Goal: Task Accomplishment & Management: Complete application form

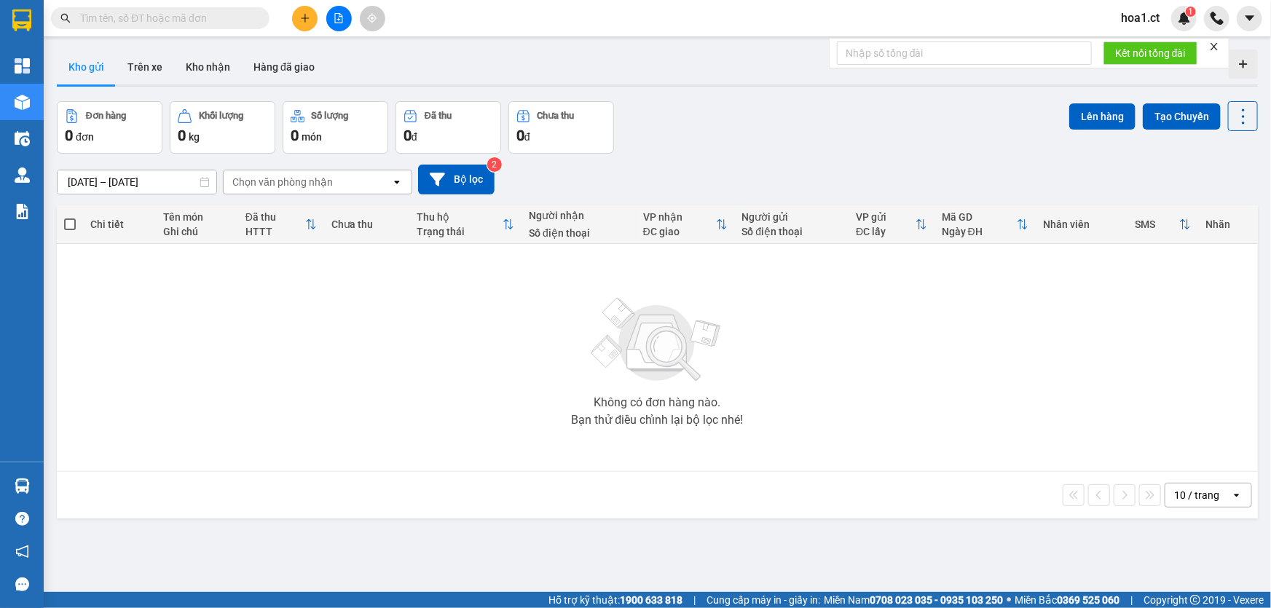
click at [1140, 23] on span "hoa1.ct" at bounding box center [1140, 18] width 62 height 18
click at [1127, 47] on li "Đăng xuất" at bounding box center [1155, 45] width 93 height 23
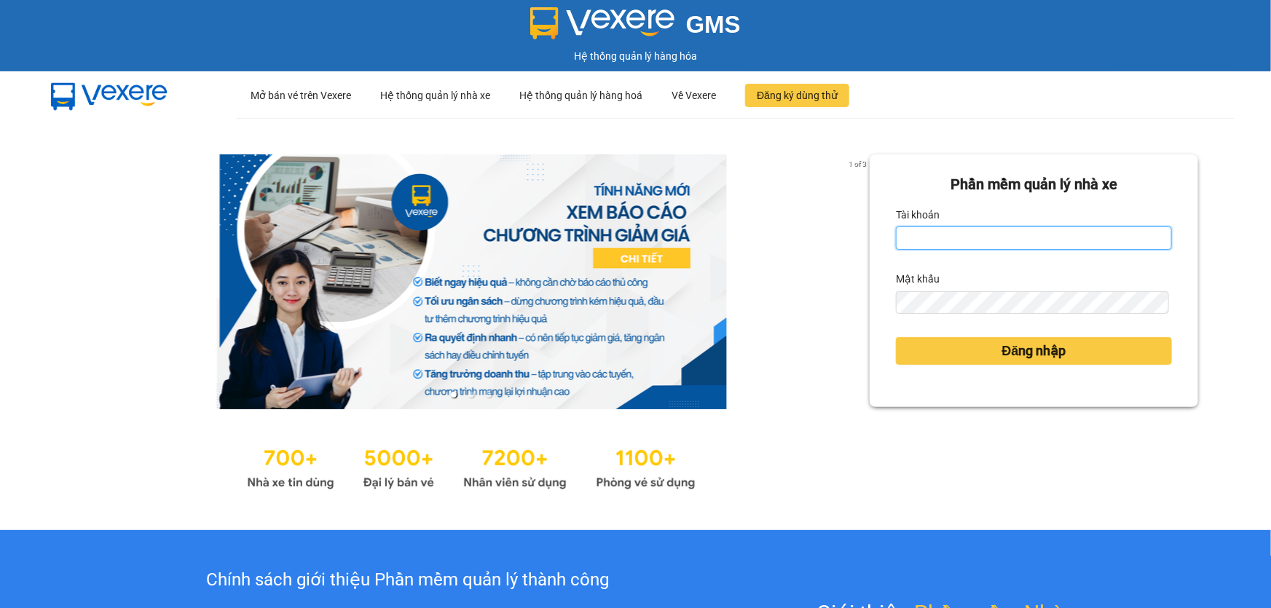
click at [945, 235] on input "Tài khoản" at bounding box center [1034, 238] width 276 height 23
type input "diepcd.ct"
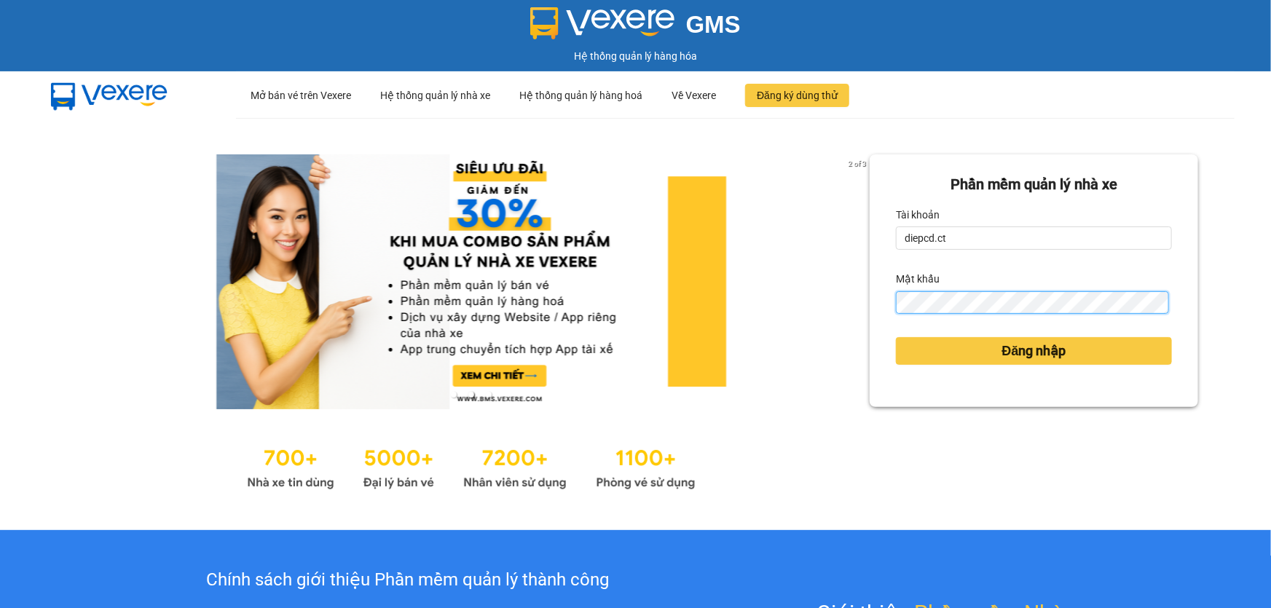
click at [896, 337] on button "Đăng nhập" at bounding box center [1034, 351] width 276 height 28
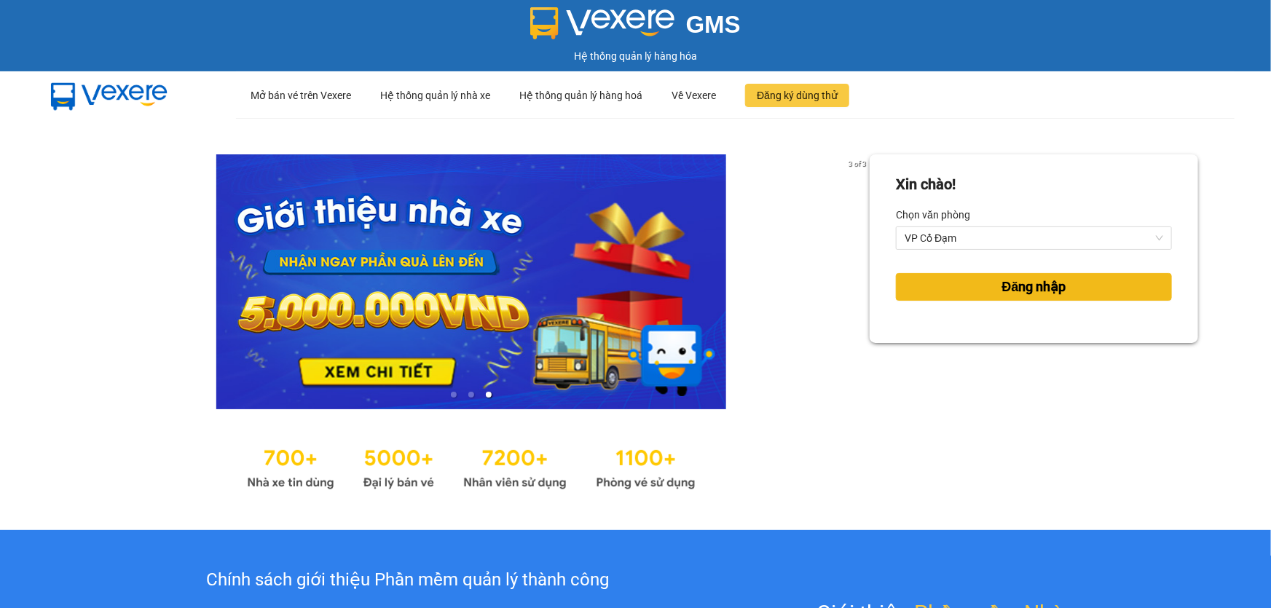
click at [983, 286] on button "Đăng nhập" at bounding box center [1034, 287] width 276 height 28
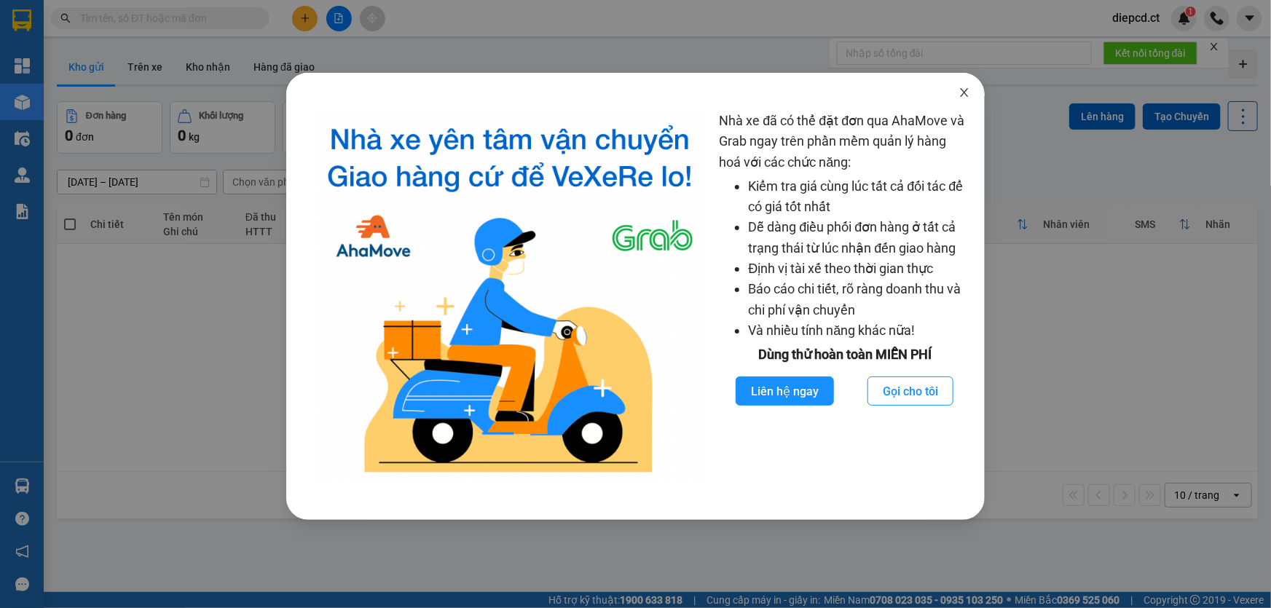
click at [960, 93] on icon "close" at bounding box center [965, 93] width 12 height 12
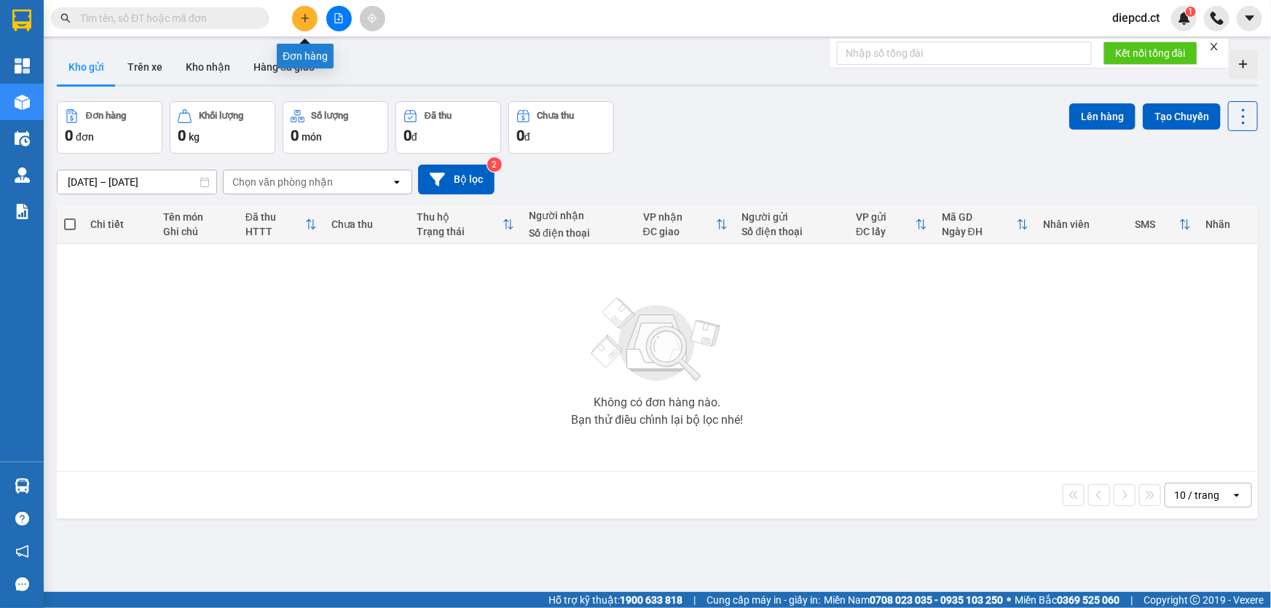
click at [306, 9] on button at bounding box center [304, 18] width 25 height 25
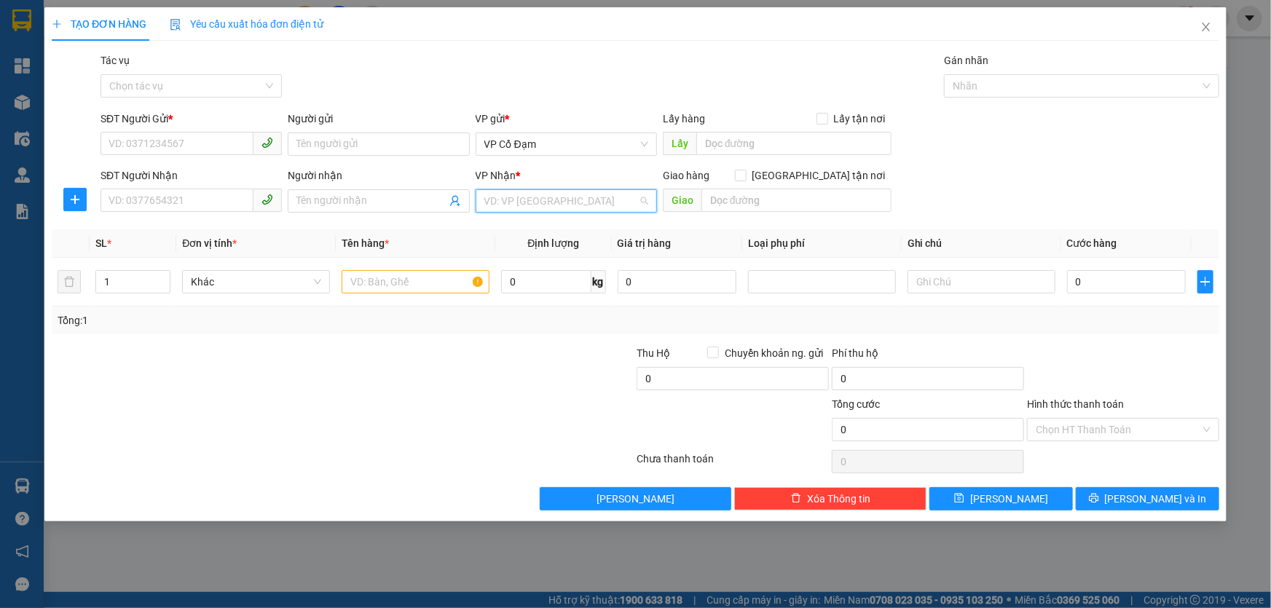
click at [560, 208] on input "search" at bounding box center [561, 201] width 154 height 22
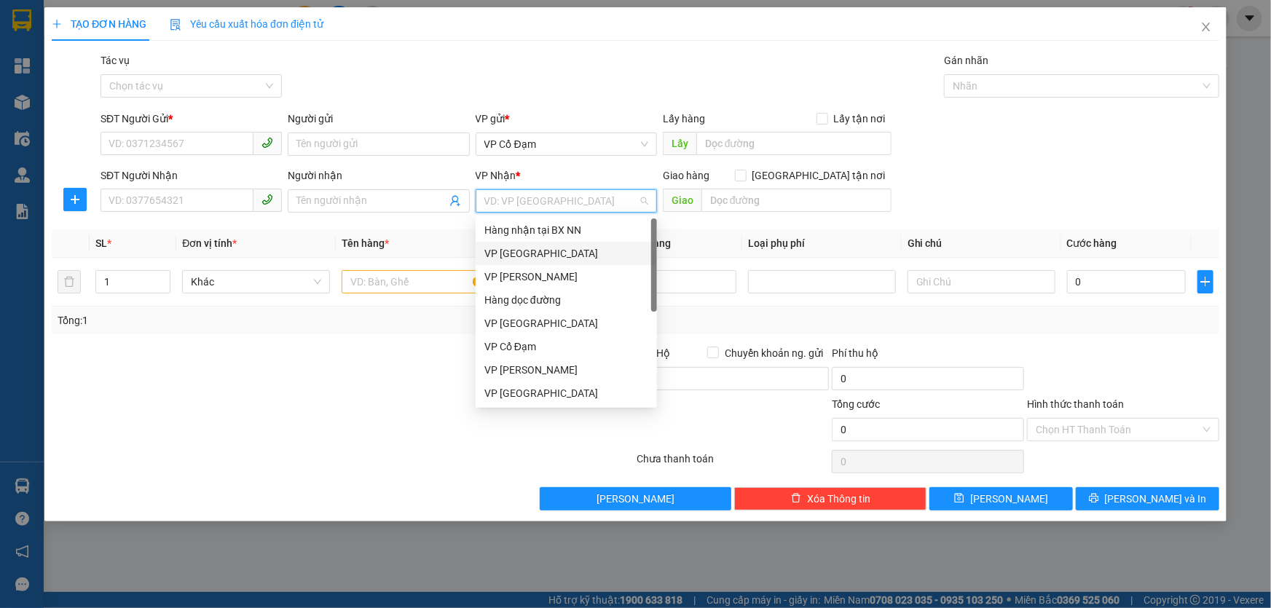
click at [539, 255] on div "VP Mỹ Đình" at bounding box center [566, 253] width 164 height 16
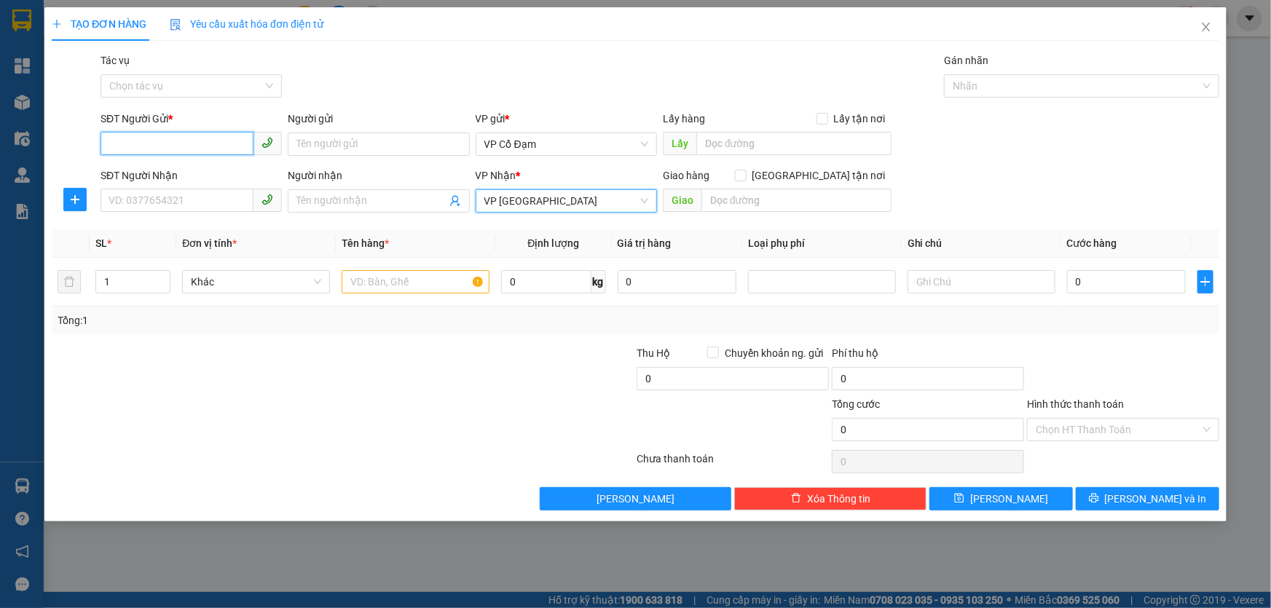
click at [168, 144] on input "SĐT Người Gửi *" at bounding box center [177, 143] width 153 height 23
type input "0367429640"
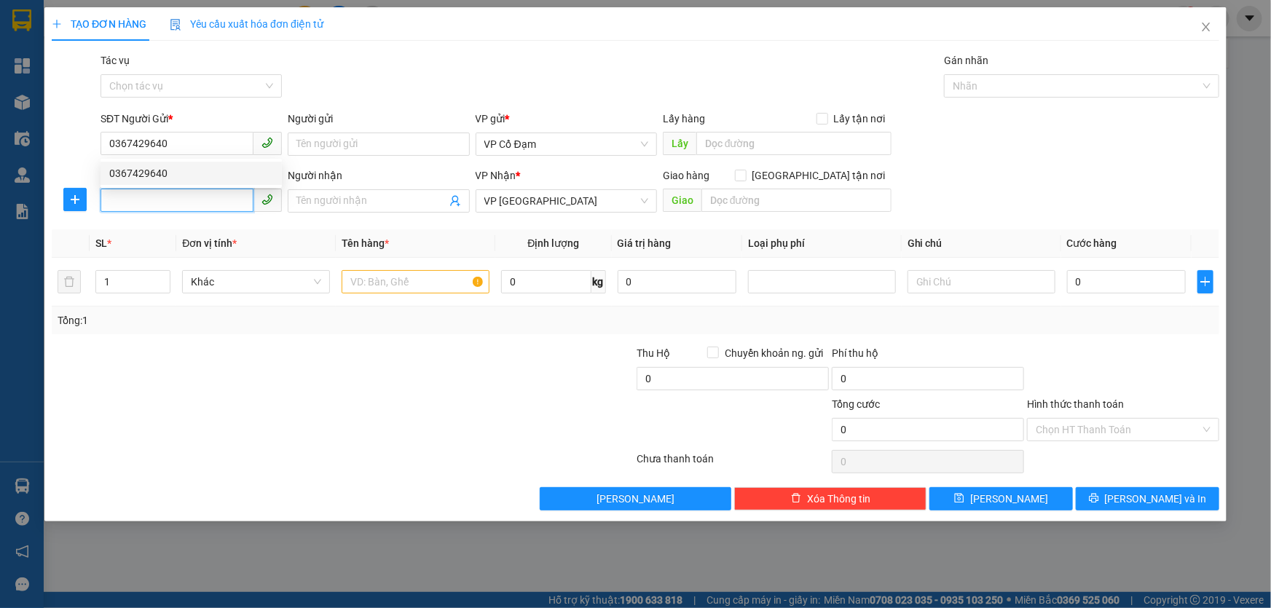
click at [183, 203] on input "SĐT Người Nhận" at bounding box center [177, 200] width 153 height 23
type input "0562162026"
click at [366, 283] on input "text" at bounding box center [416, 281] width 148 height 23
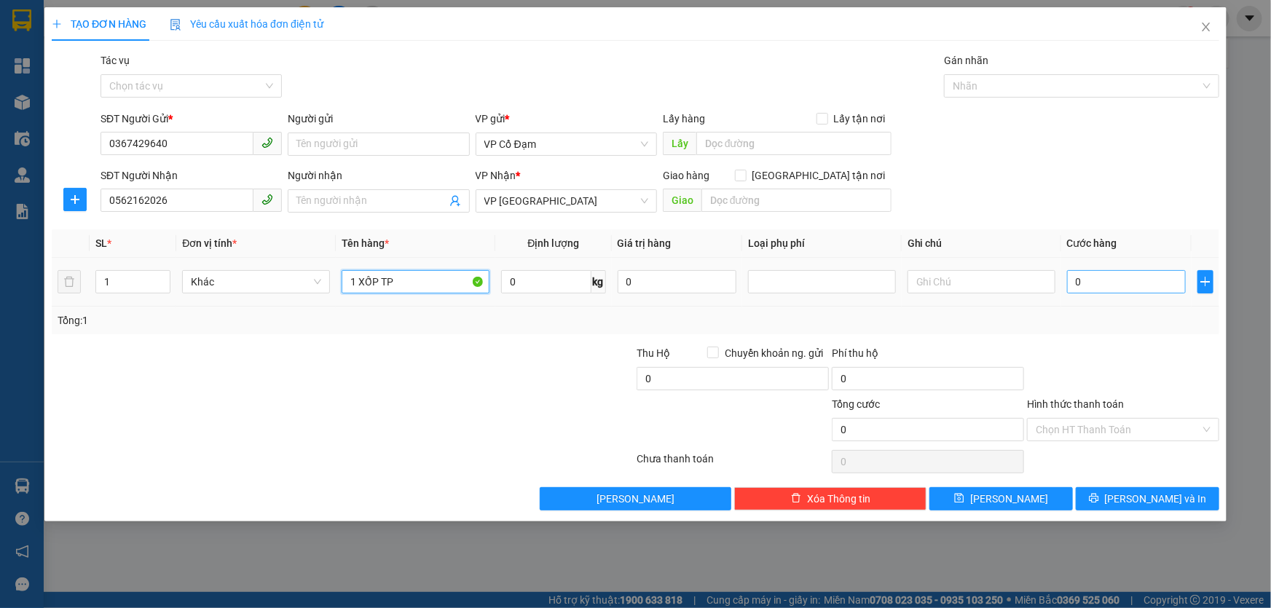
type input "1 XỐP TP"
click at [1098, 282] on input "0" at bounding box center [1126, 281] width 119 height 23
type input "5"
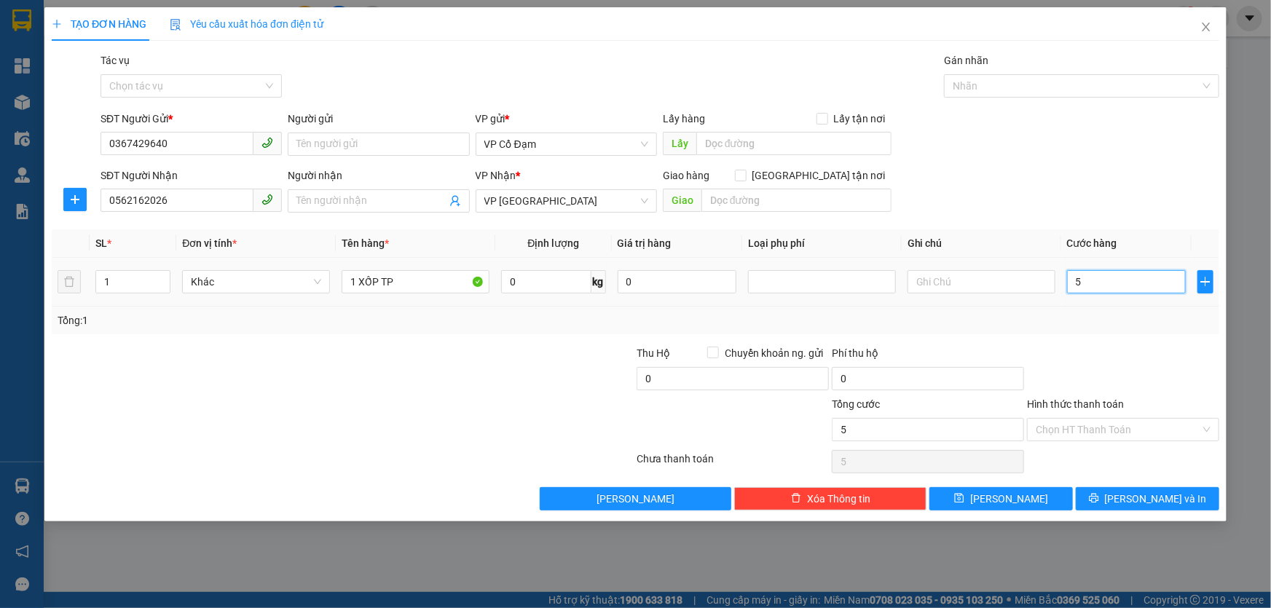
type input "50"
type input "50.000"
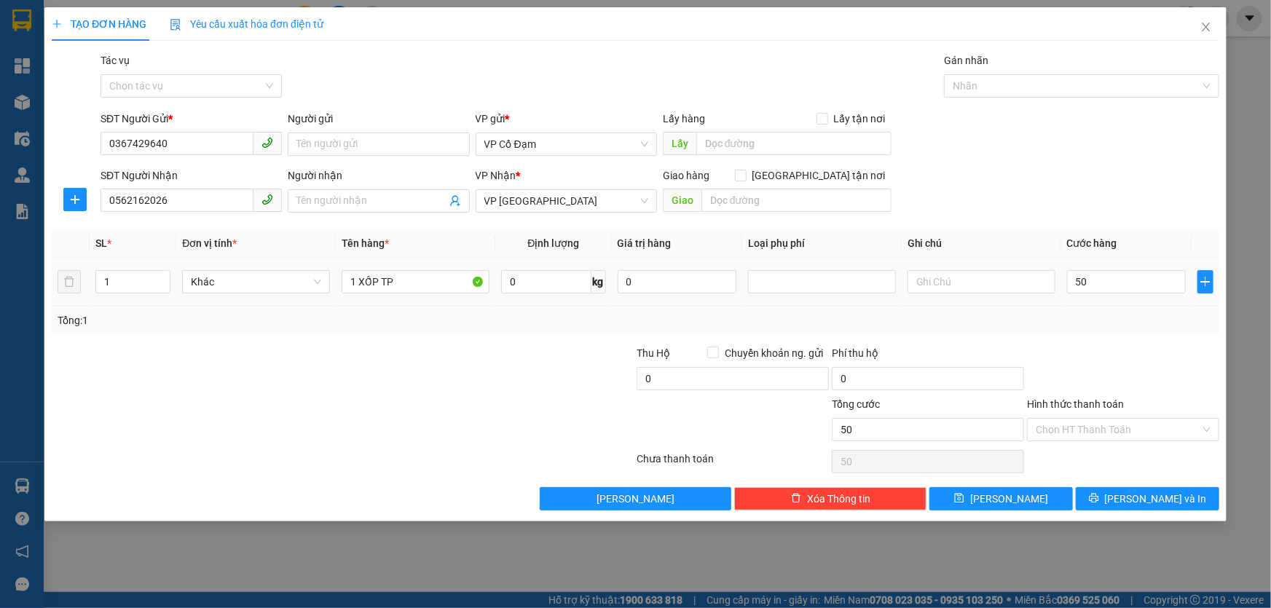
type input "50.000"
click at [1108, 345] on div at bounding box center [1123, 370] width 195 height 51
click at [750, 199] on input "text" at bounding box center [796, 200] width 190 height 23
type input "BOOKSHIP: Số 52, Ngõ 173 Hoàng Hoa Thám, Ngọc Hà, Ba Đình, Hà Nội"
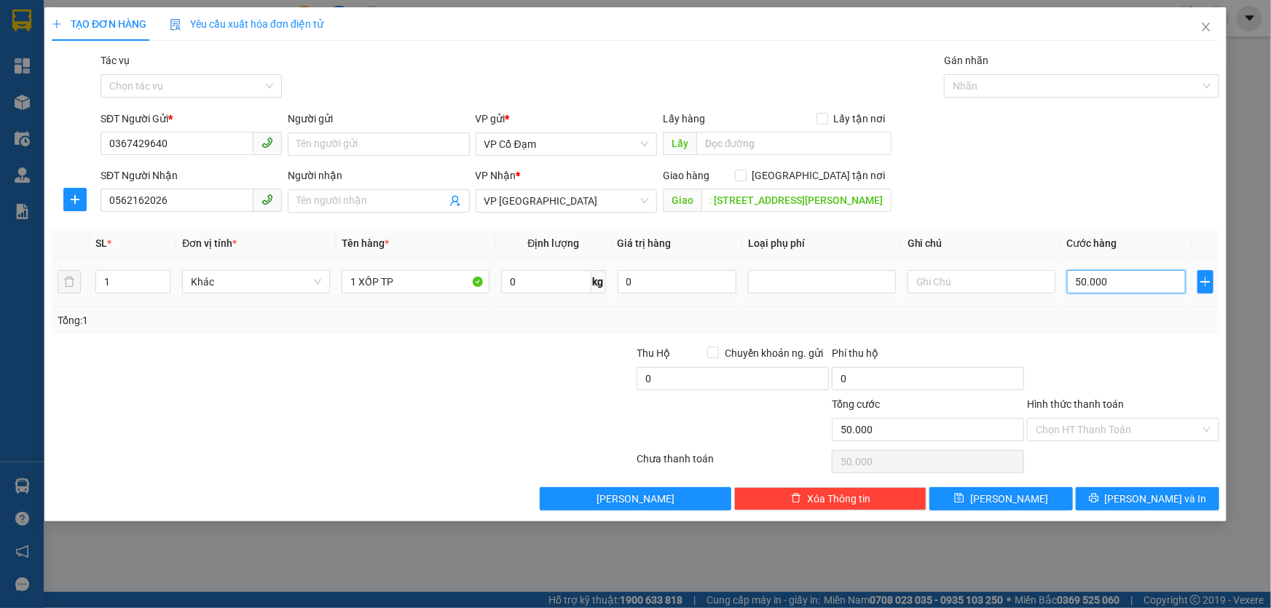
click at [1143, 286] on input "50.000" at bounding box center [1126, 281] width 119 height 23
type input "6"
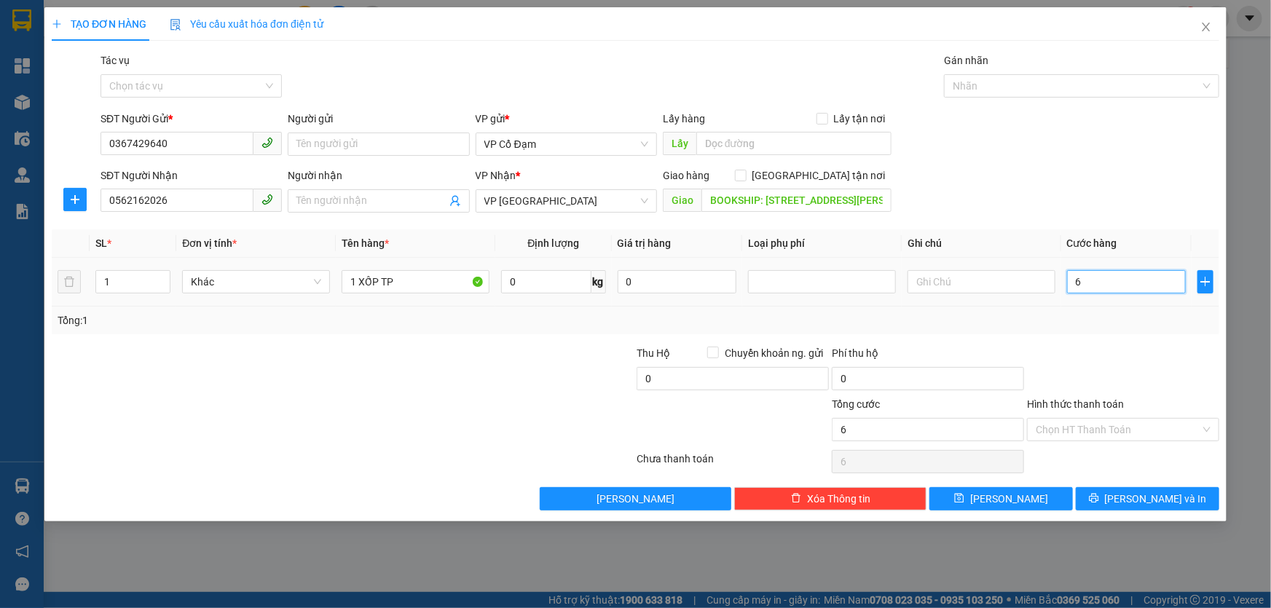
type input "60"
type input "60.000"
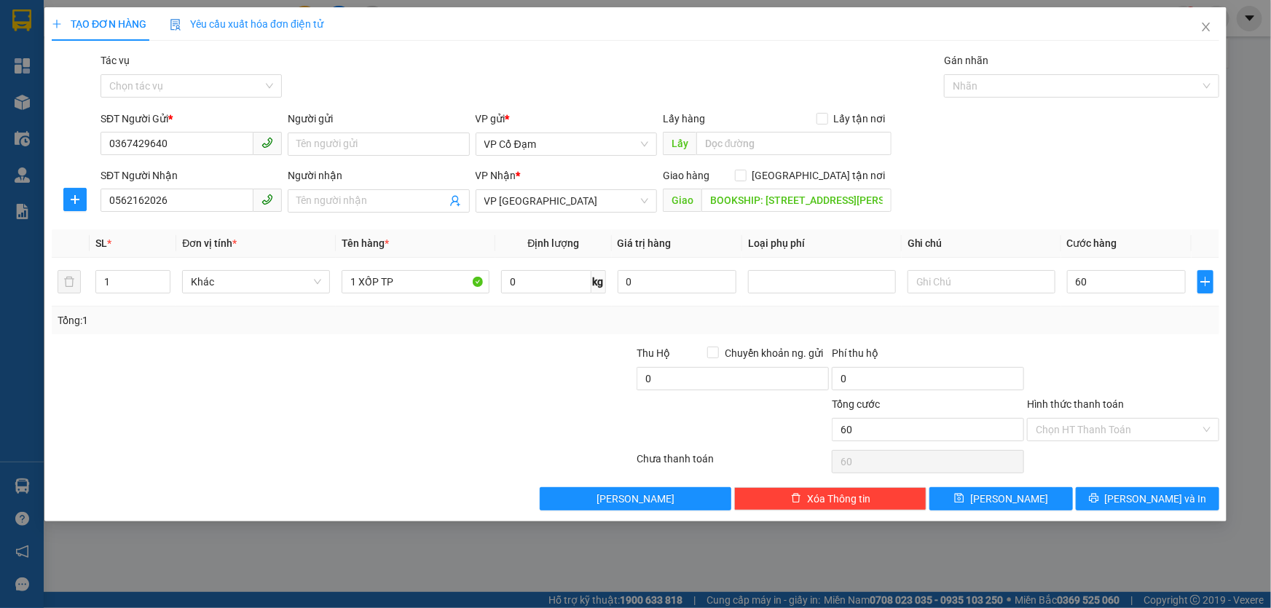
type input "60.000"
click at [1132, 353] on div at bounding box center [1123, 370] width 195 height 51
click at [934, 286] on input "text" at bounding box center [982, 281] width 148 height 23
click at [934, 286] on input "GỌI CHO NGƯỜI NHẬN TỰ BOOKSHIP" at bounding box center [982, 281] width 148 height 23
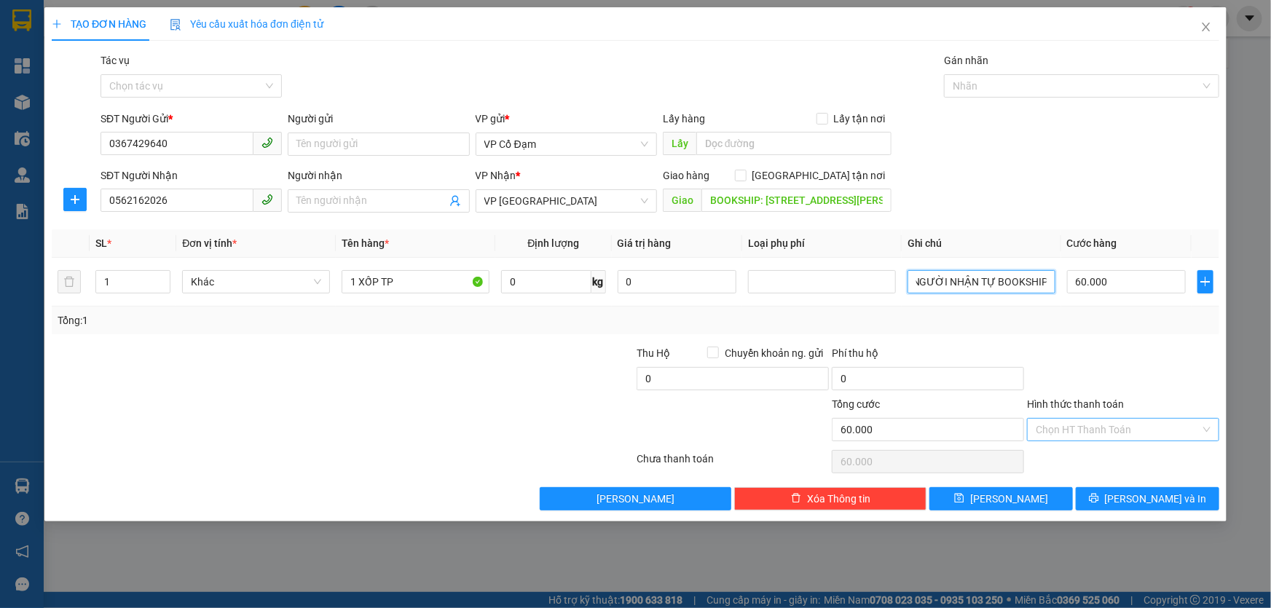
type input "GỌI CHO NGƯỜI NHẬN TỰ BOOKSHIP"
click at [1066, 422] on input "Hình thức thanh toán" at bounding box center [1118, 430] width 165 height 22
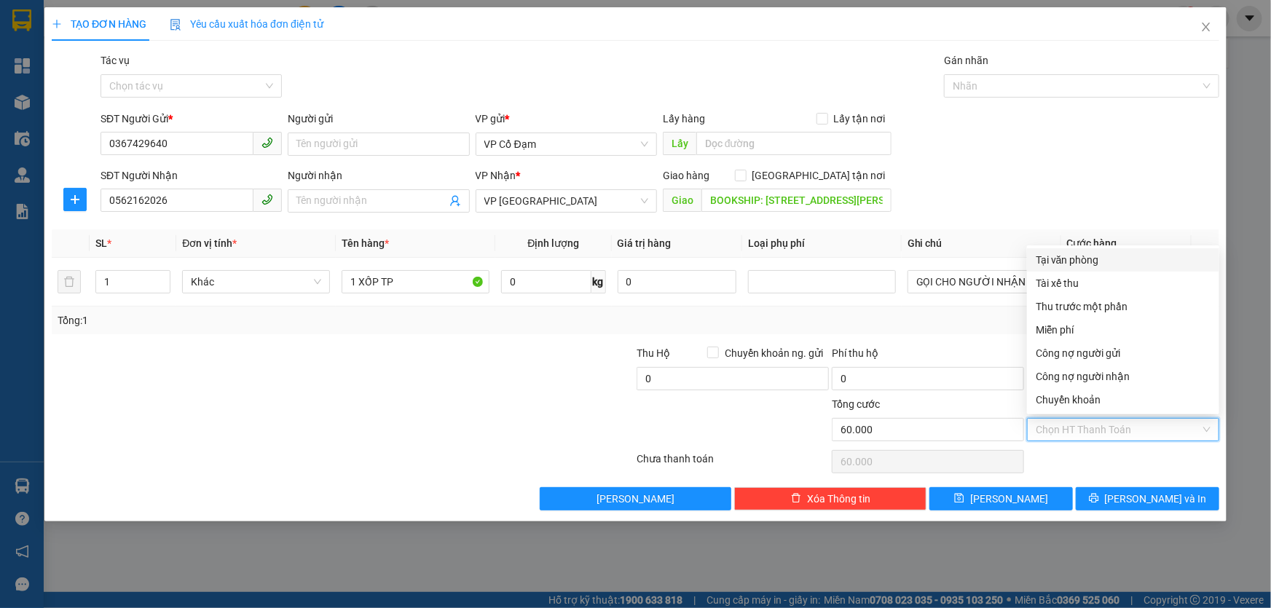
click at [1056, 260] on div "Tại văn phòng" at bounding box center [1123, 260] width 175 height 16
type input "0"
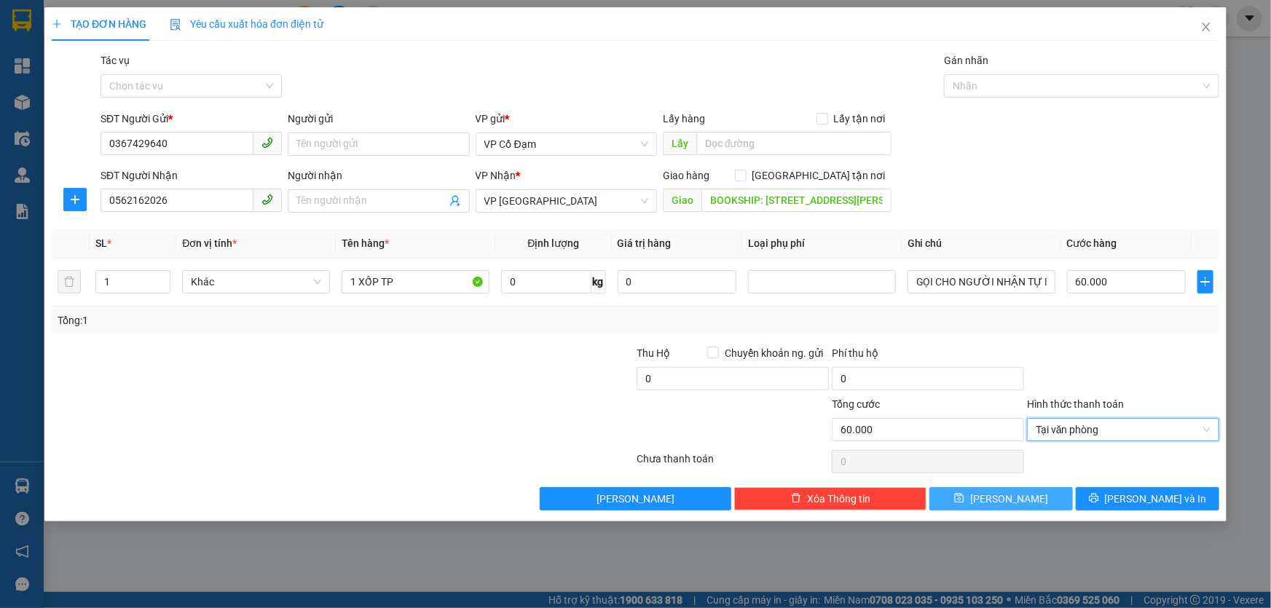
click at [1020, 496] on button "Lưu" at bounding box center [1001, 498] width 144 height 23
type input "0"
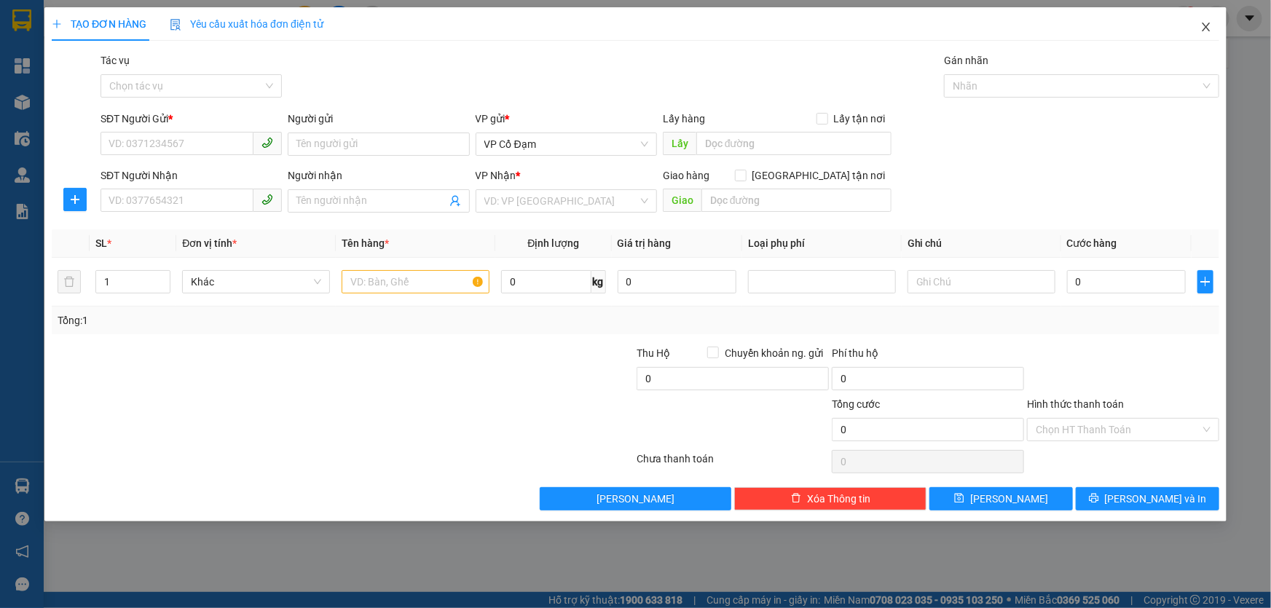
click at [1206, 28] on icon "close" at bounding box center [1206, 27] width 8 height 9
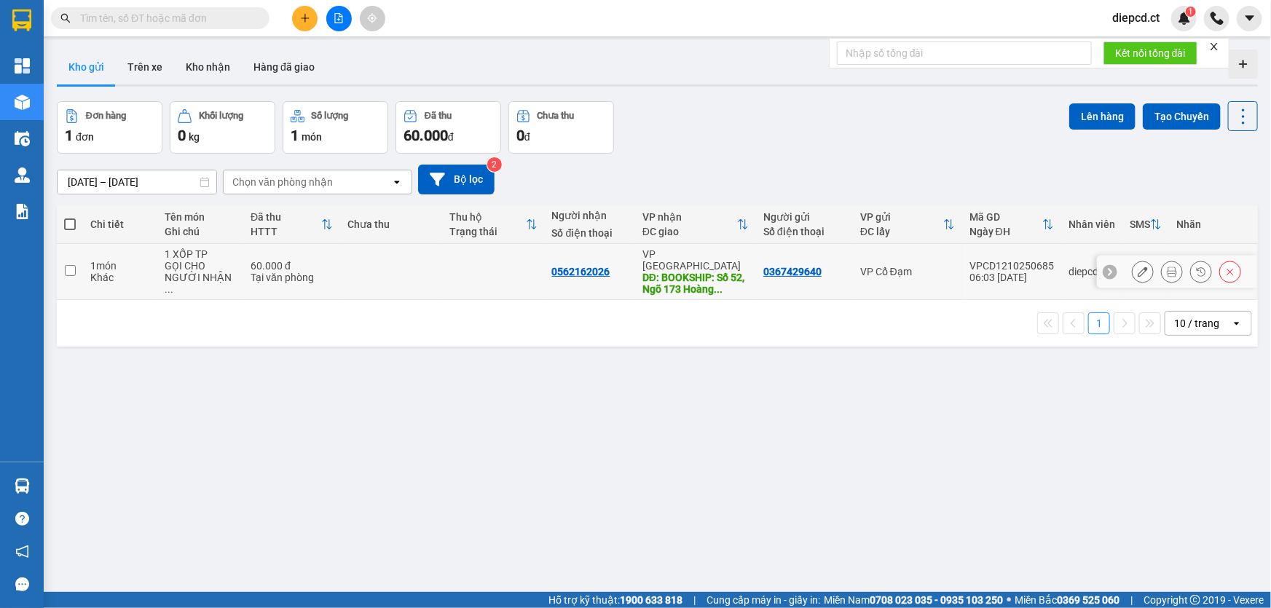
click at [67, 267] on input "checkbox" at bounding box center [70, 270] width 11 height 11
checkbox input "true"
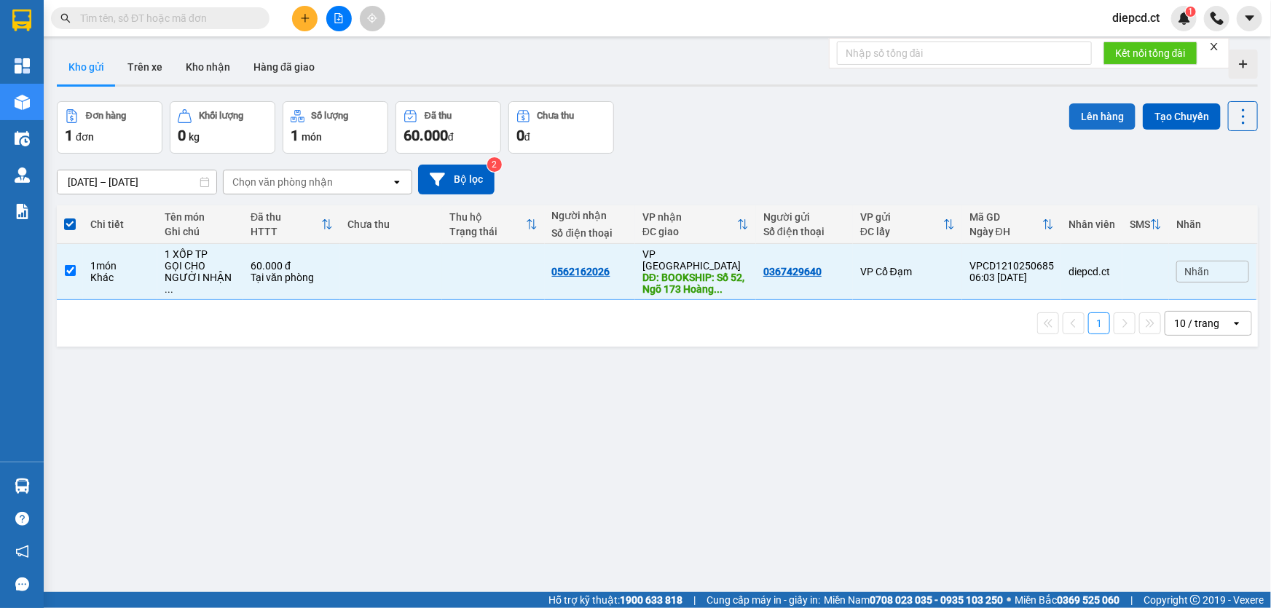
click at [1080, 114] on button "Lên hàng" at bounding box center [1102, 116] width 66 height 26
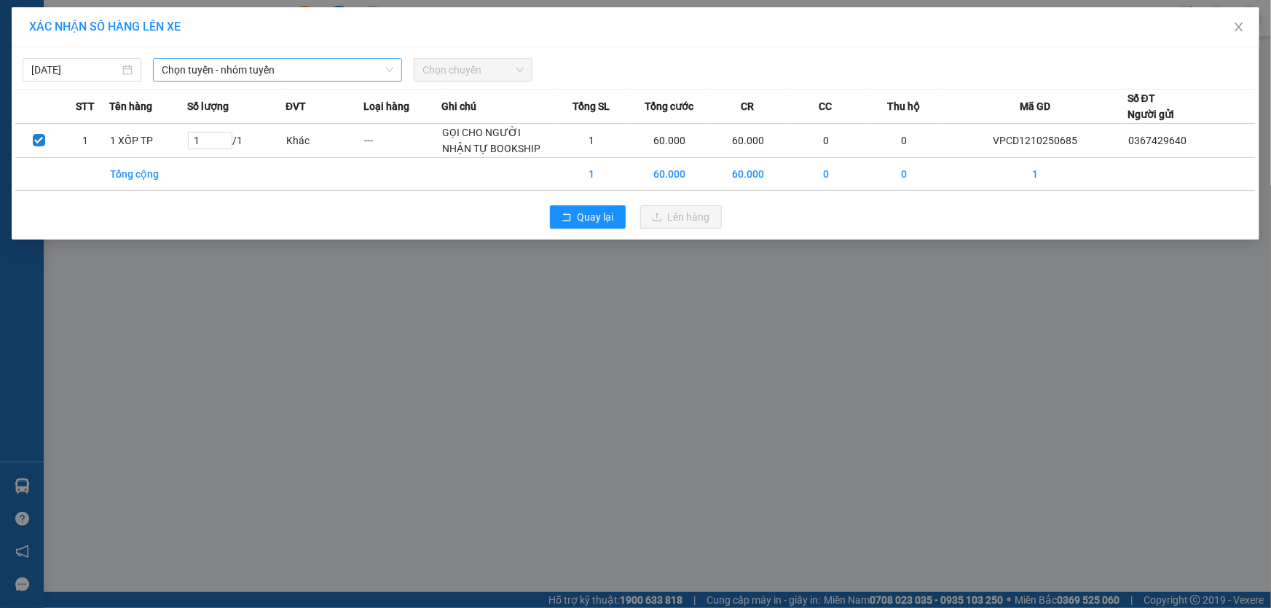
click at [185, 66] on span "Chọn tuyến - nhóm tuyến" at bounding box center [278, 70] width 232 height 22
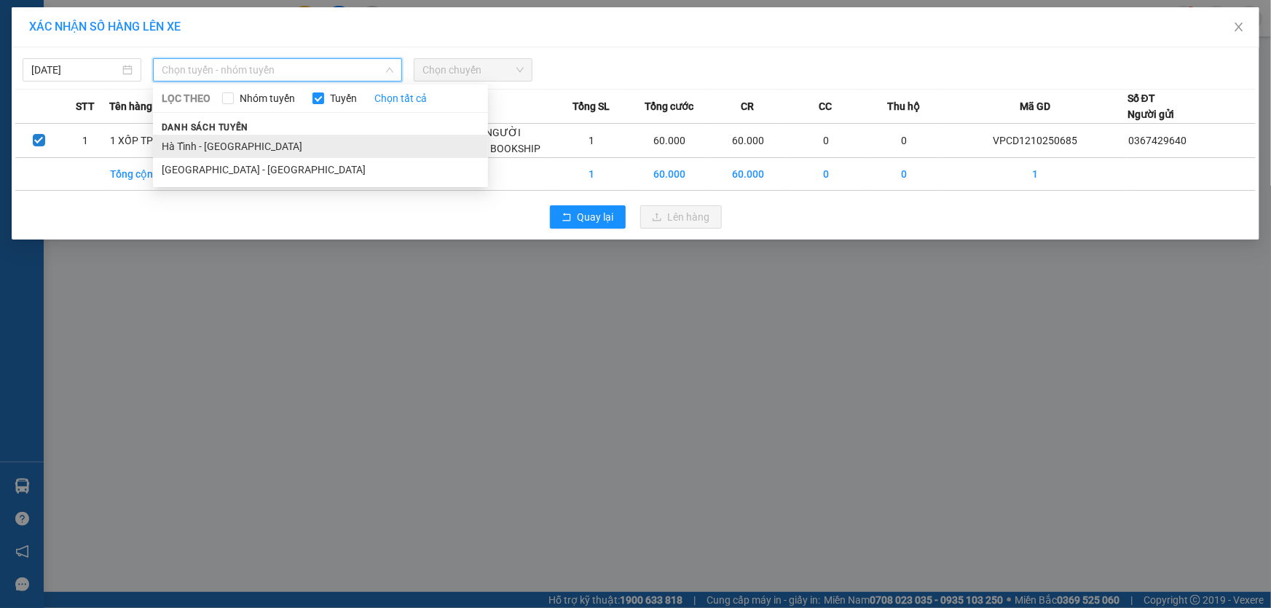
click at [200, 143] on li "Hà Tĩnh - Hà Nội" at bounding box center [320, 146] width 335 height 23
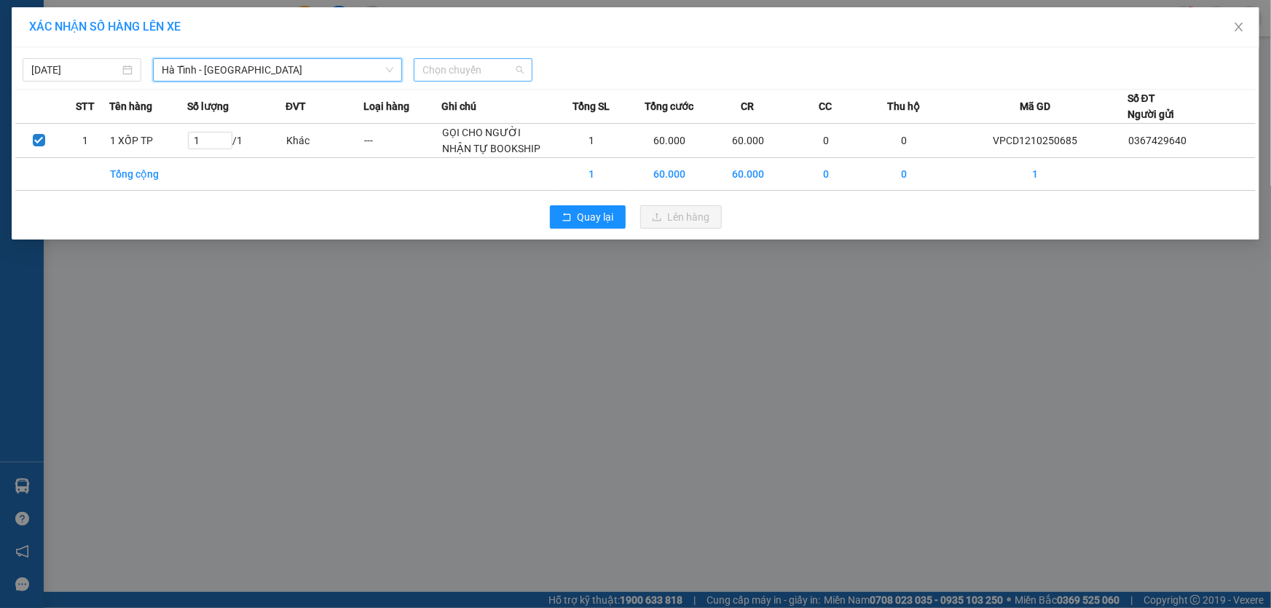
click at [471, 71] on span "Chọn chuyến" at bounding box center [472, 70] width 101 height 22
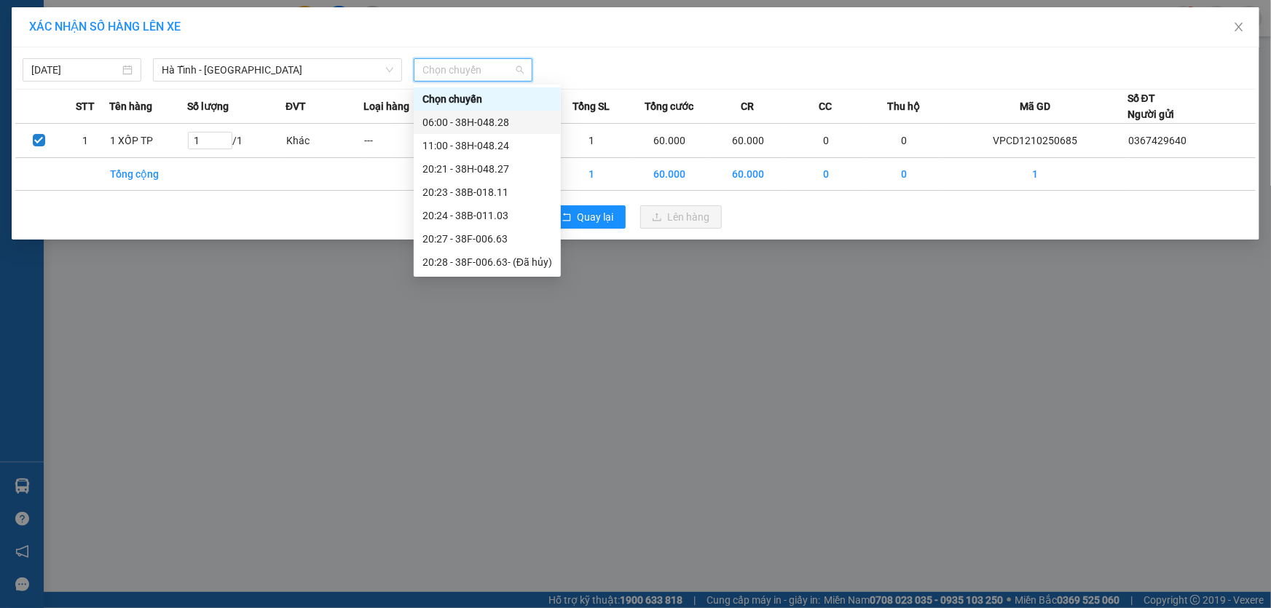
click at [484, 124] on div "06:00 - 38H-048.28" at bounding box center [487, 122] width 130 height 16
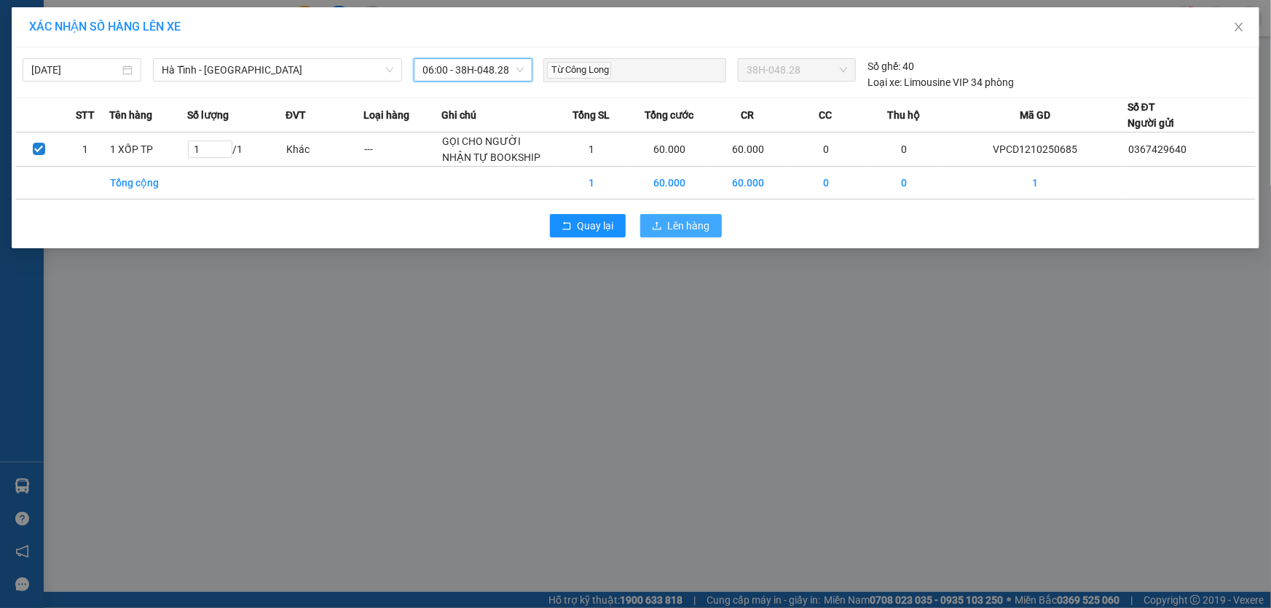
click at [690, 228] on span "Lên hàng" at bounding box center [689, 226] width 42 height 16
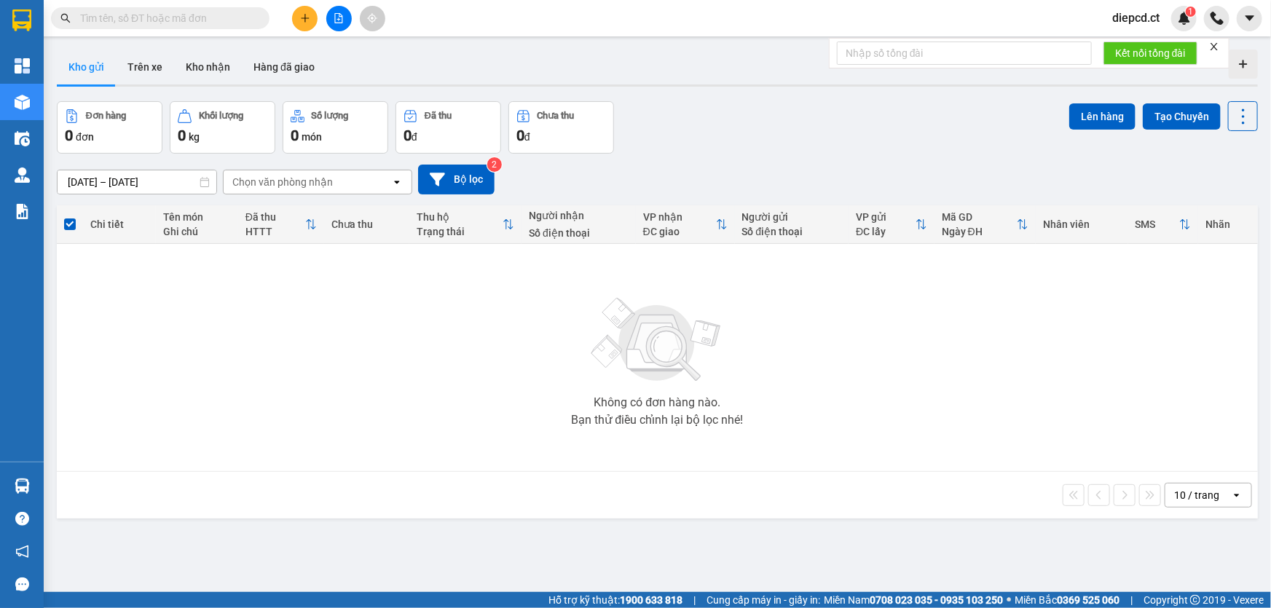
click at [222, 11] on input "text" at bounding box center [166, 18] width 172 height 16
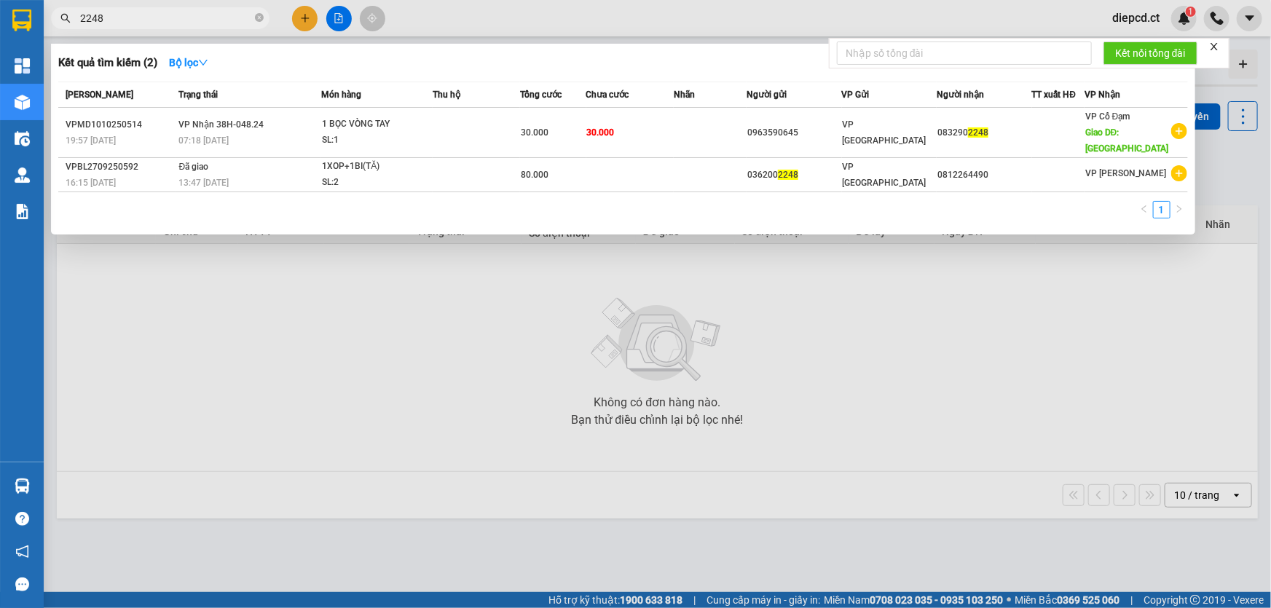
click at [182, 25] on input "2248" at bounding box center [166, 18] width 172 height 16
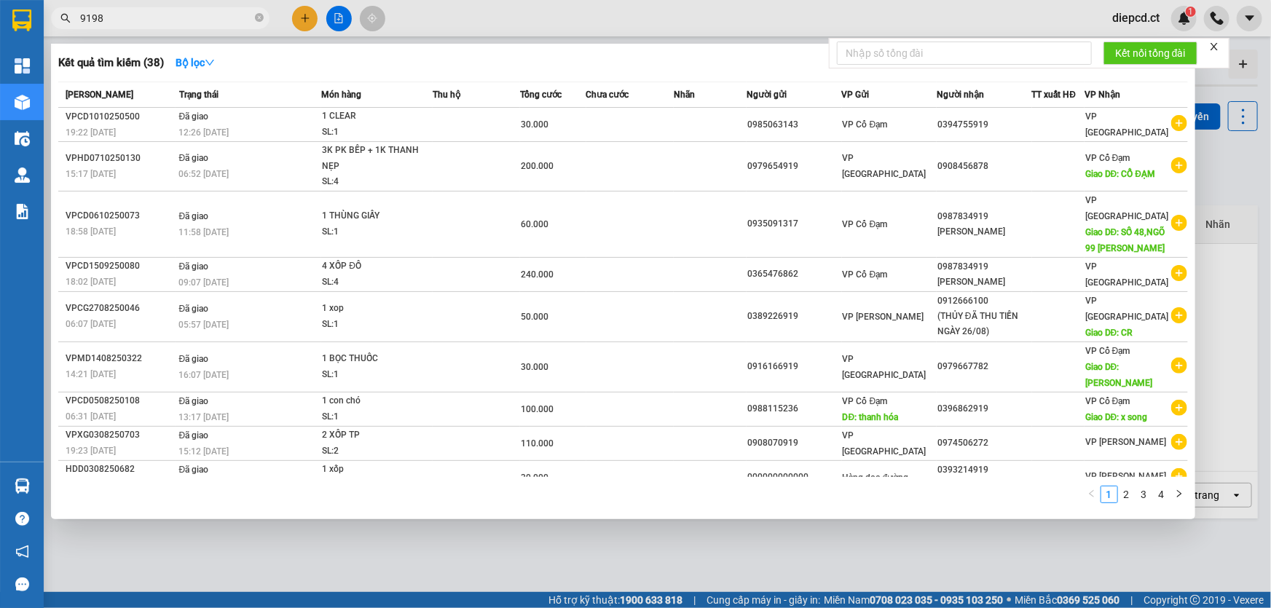
click at [82, 15] on input "9198" at bounding box center [166, 18] width 172 height 16
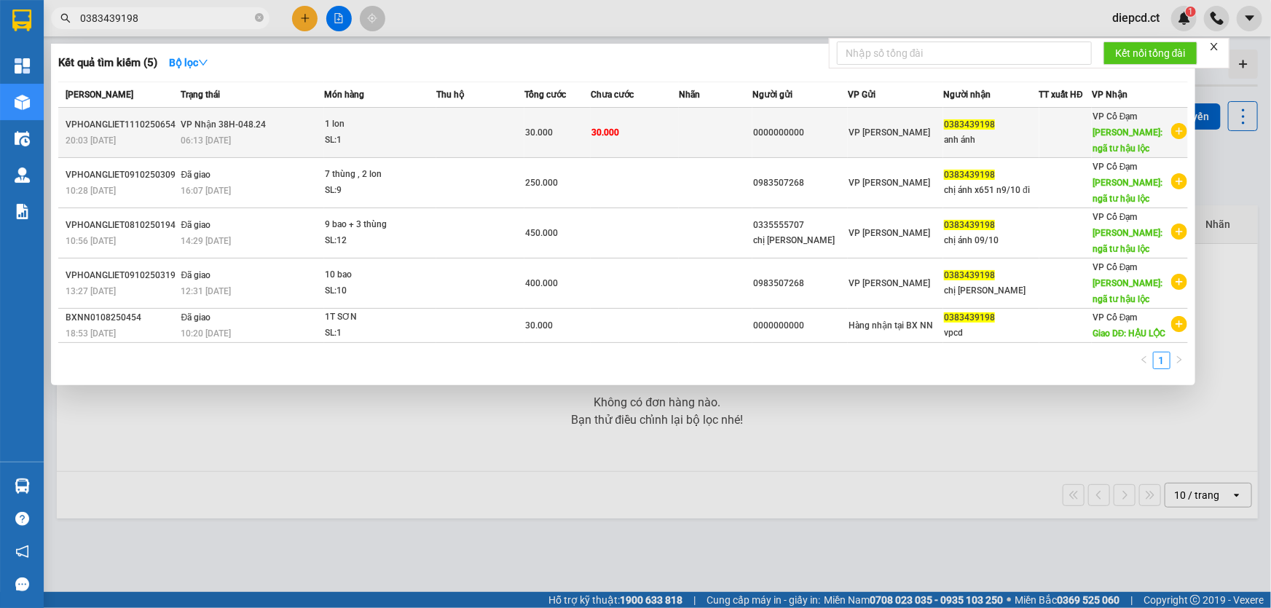
type input "0383439198"
click at [245, 140] on div "06:13 - 12/10" at bounding box center [252, 141] width 143 height 16
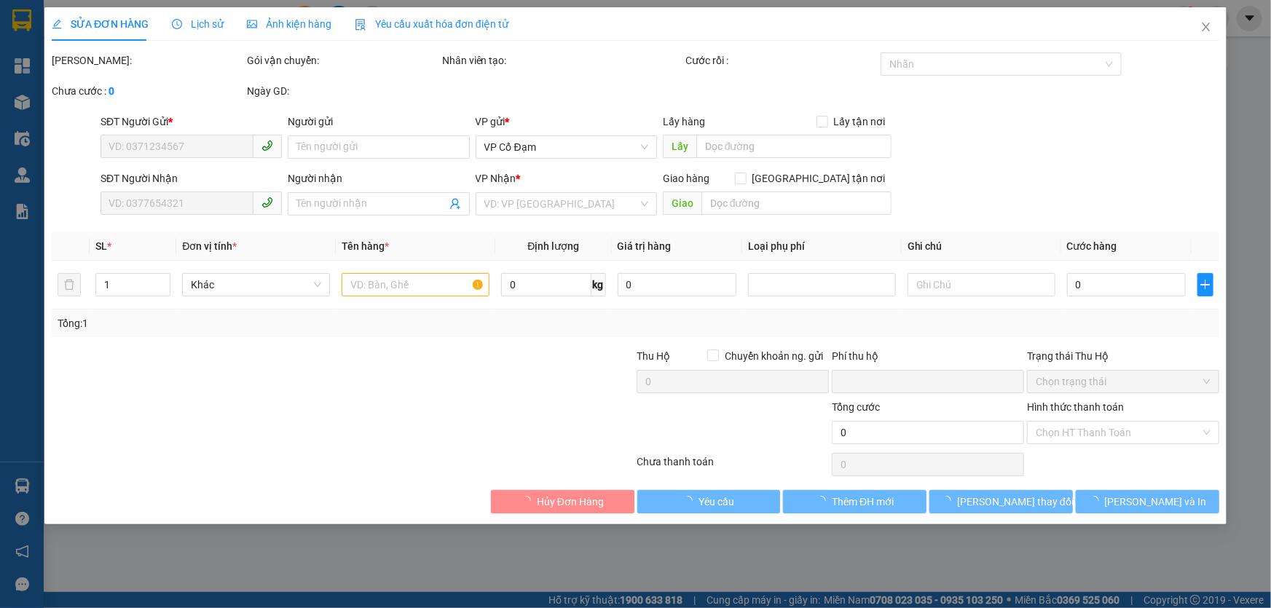
type input "0000000000"
type input "0383439198"
type input "anh ánh"
type input "ngã tư hậu lộc"
type input "0"
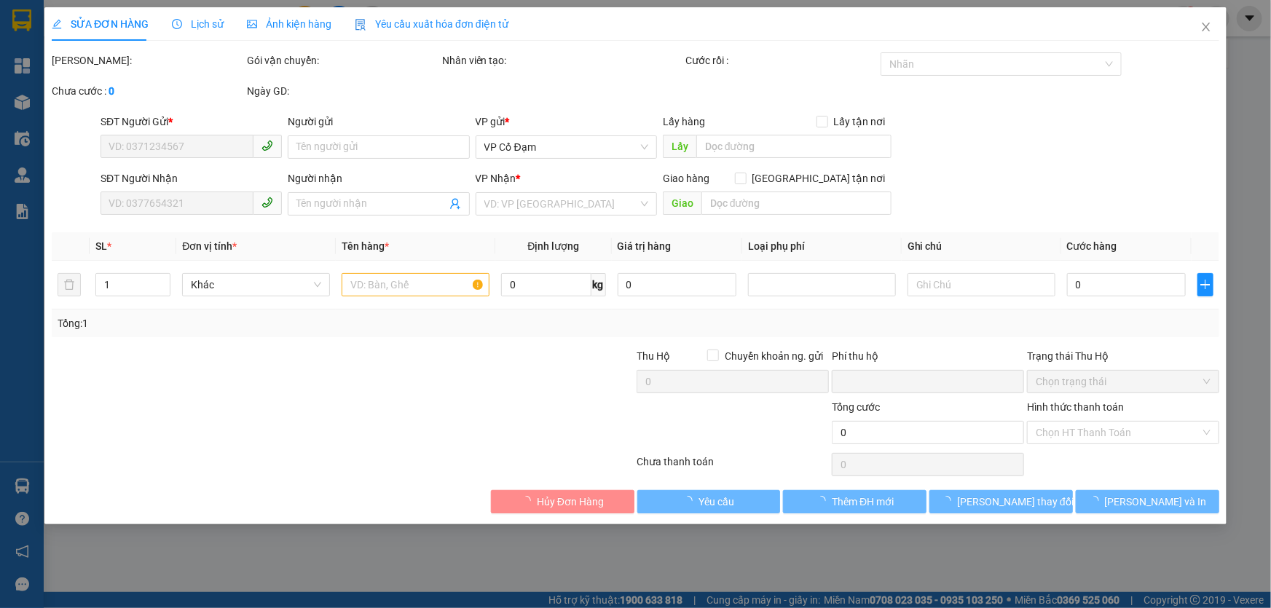
type input "30.000"
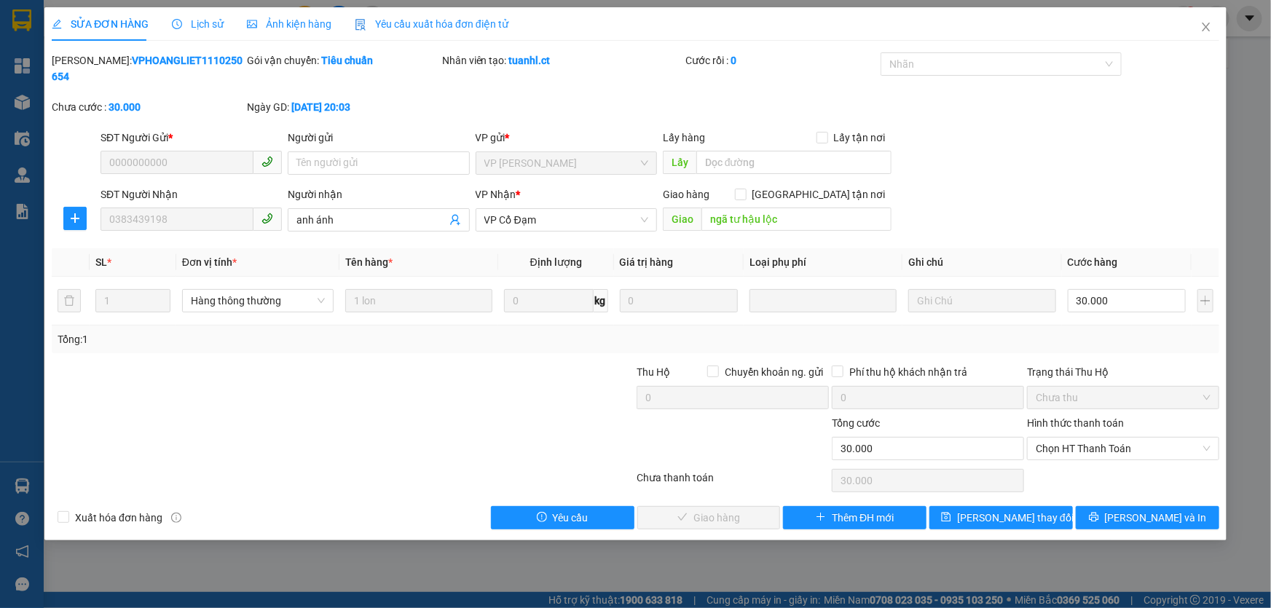
click at [188, 24] on span "Lịch sử" at bounding box center [198, 24] width 52 height 12
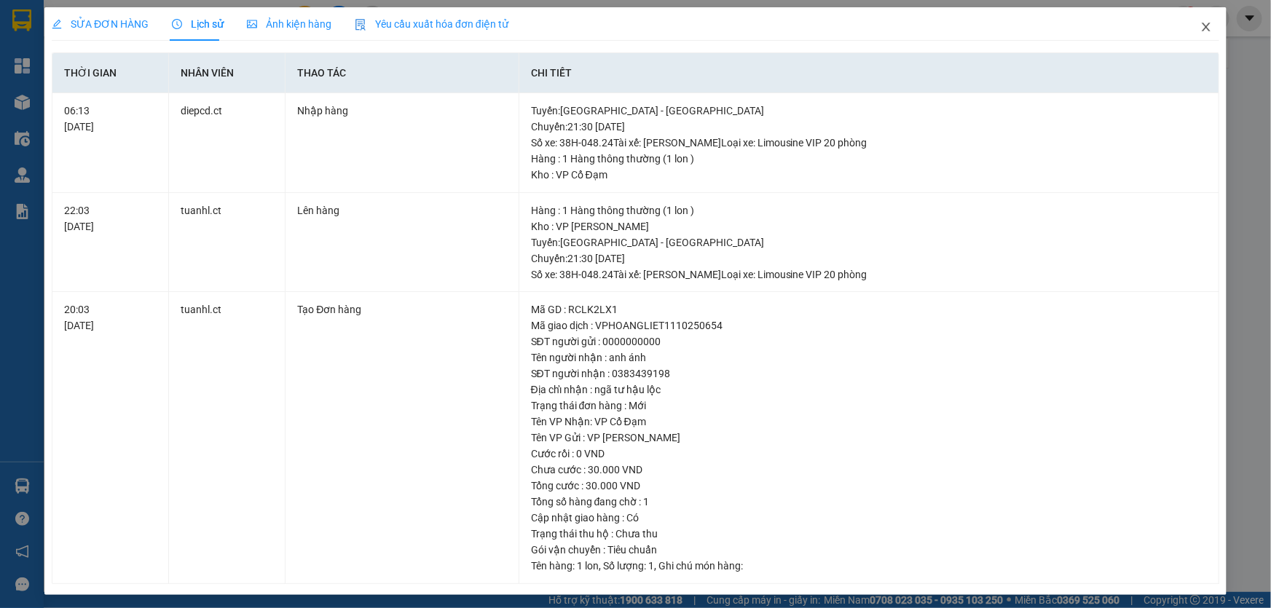
click at [1202, 28] on icon "close" at bounding box center [1206, 27] width 8 height 9
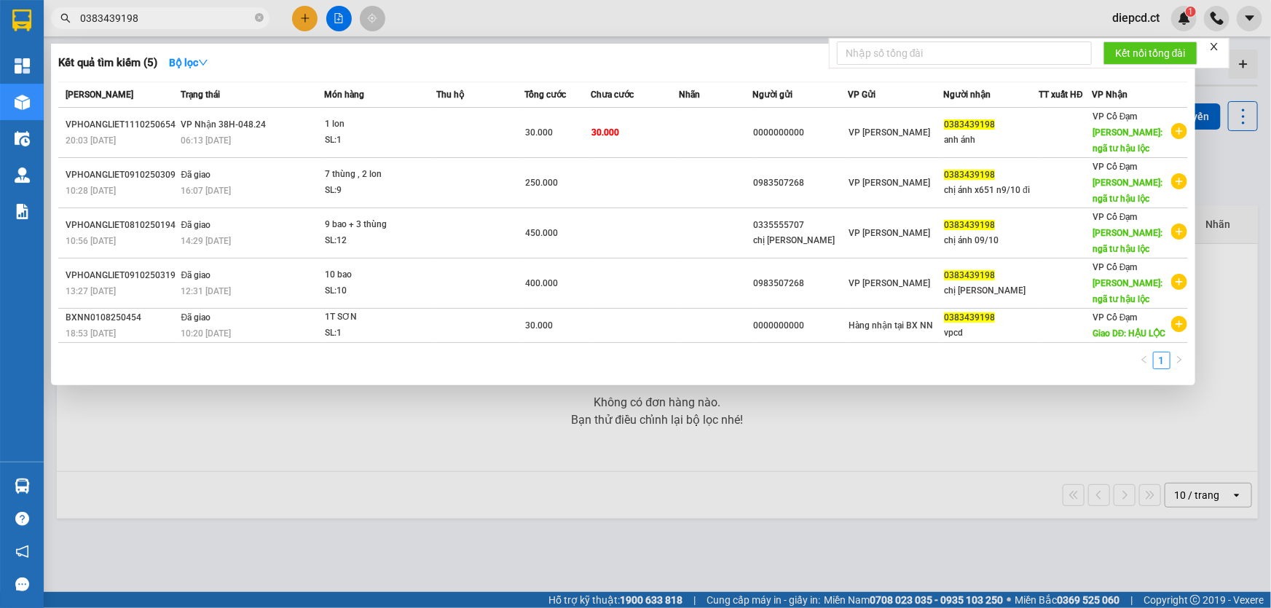
click at [151, 21] on input "0383439198" at bounding box center [166, 18] width 172 height 16
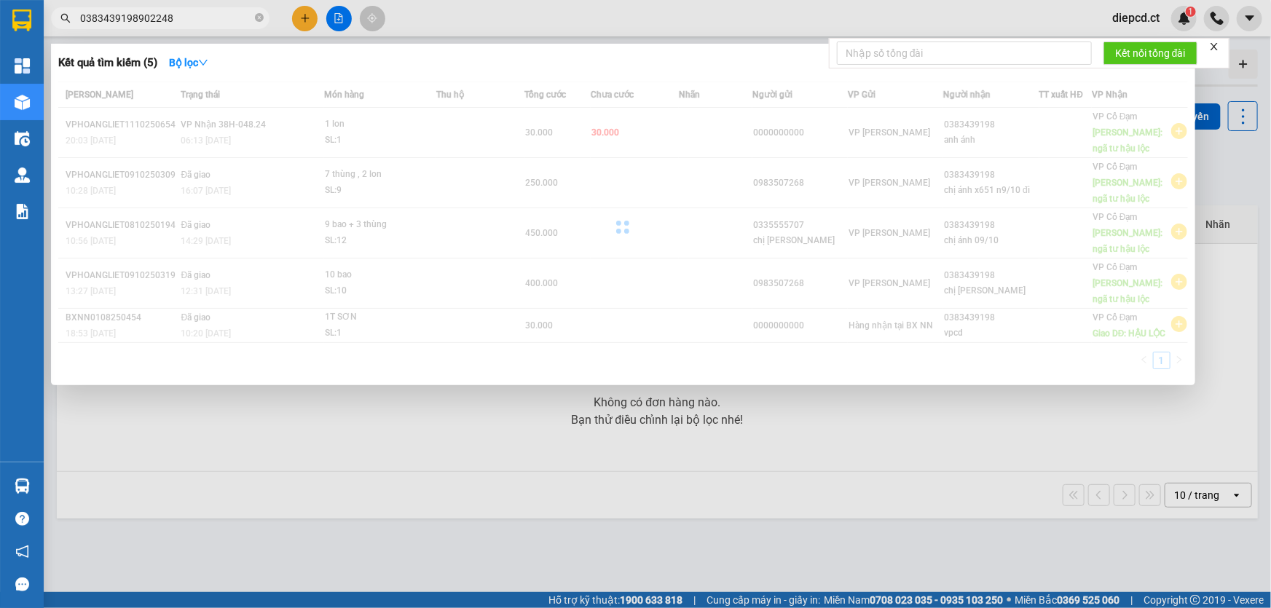
click at [135, 17] on input "0383439198902248" at bounding box center [166, 18] width 172 height 16
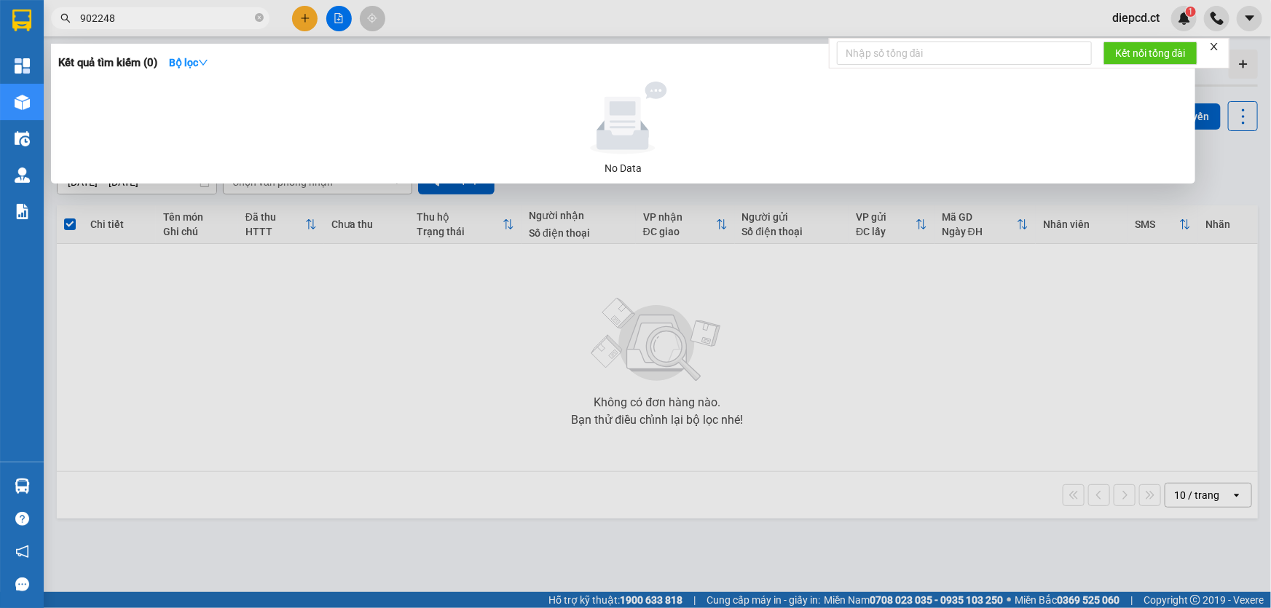
type input "902248"
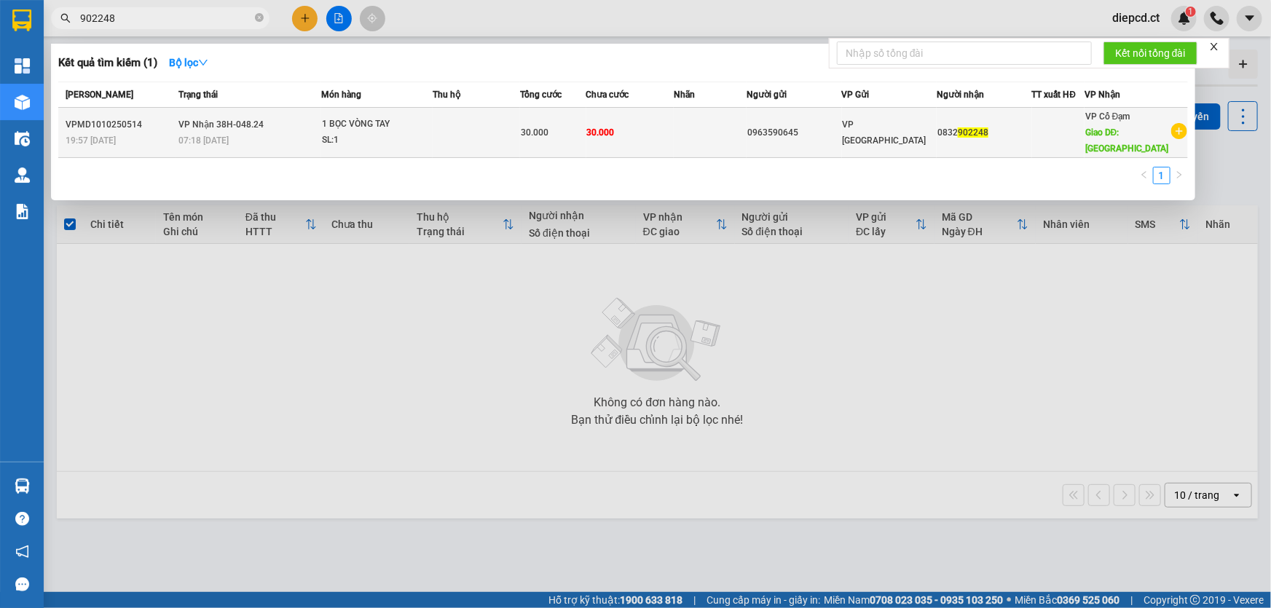
click at [219, 122] on span "VP Nhận 38H-048.24" at bounding box center [221, 124] width 85 height 10
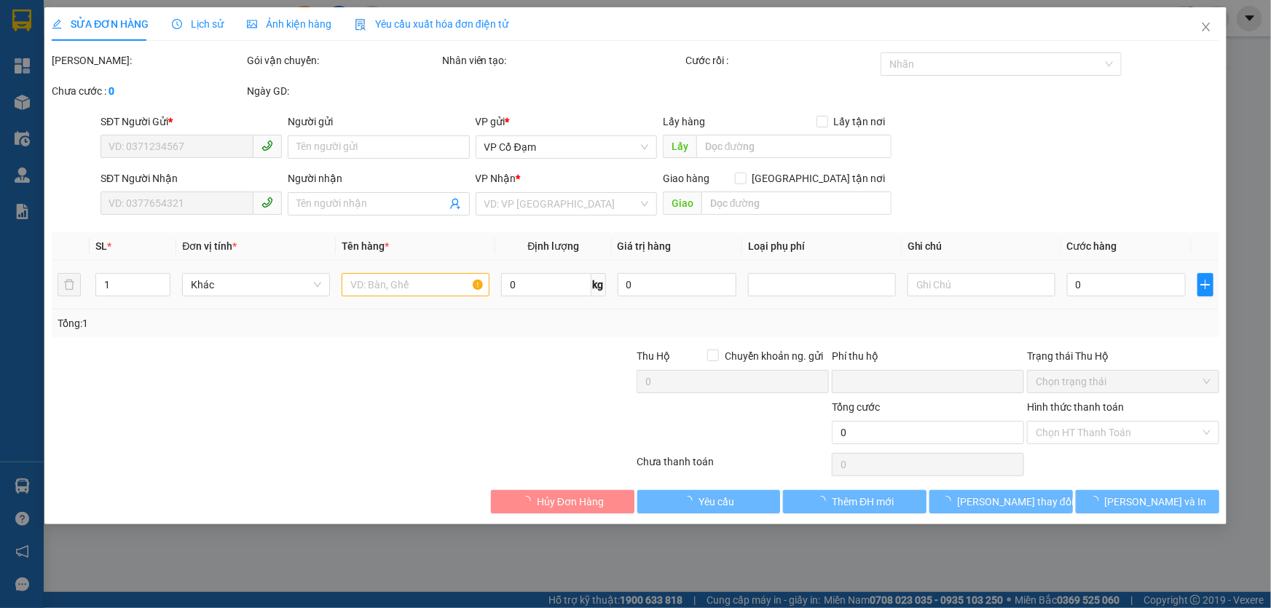
type input "0963590645"
type input "0832902248"
type input "THIÊN LỘC"
type input "0"
type input "30.000"
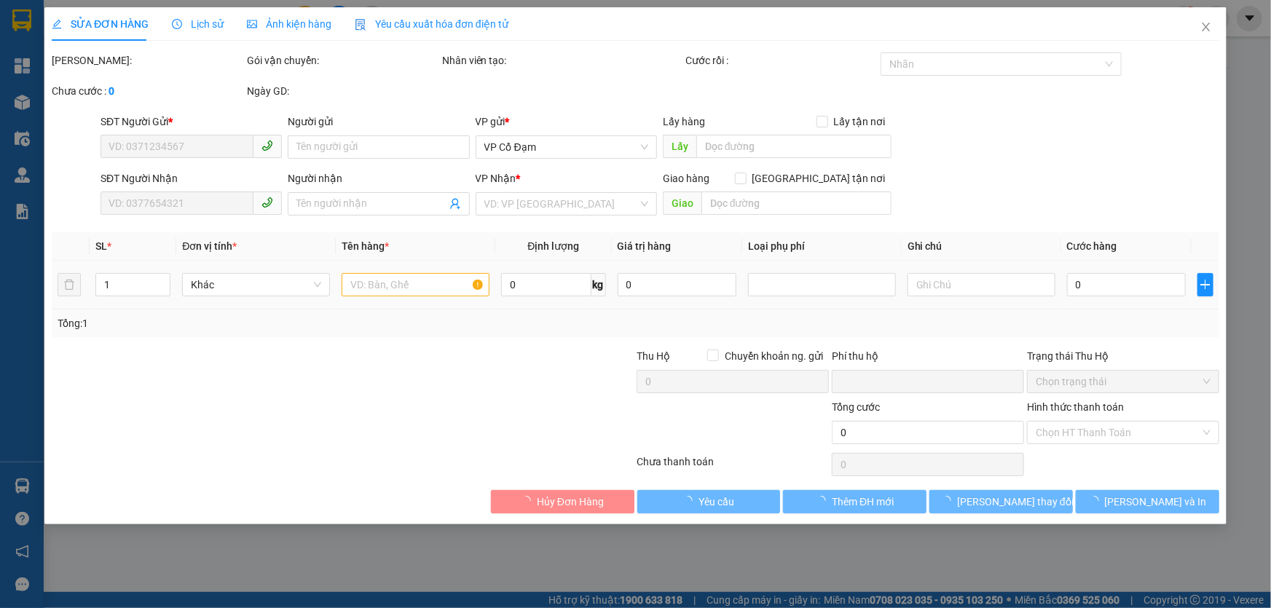
type input "30.000"
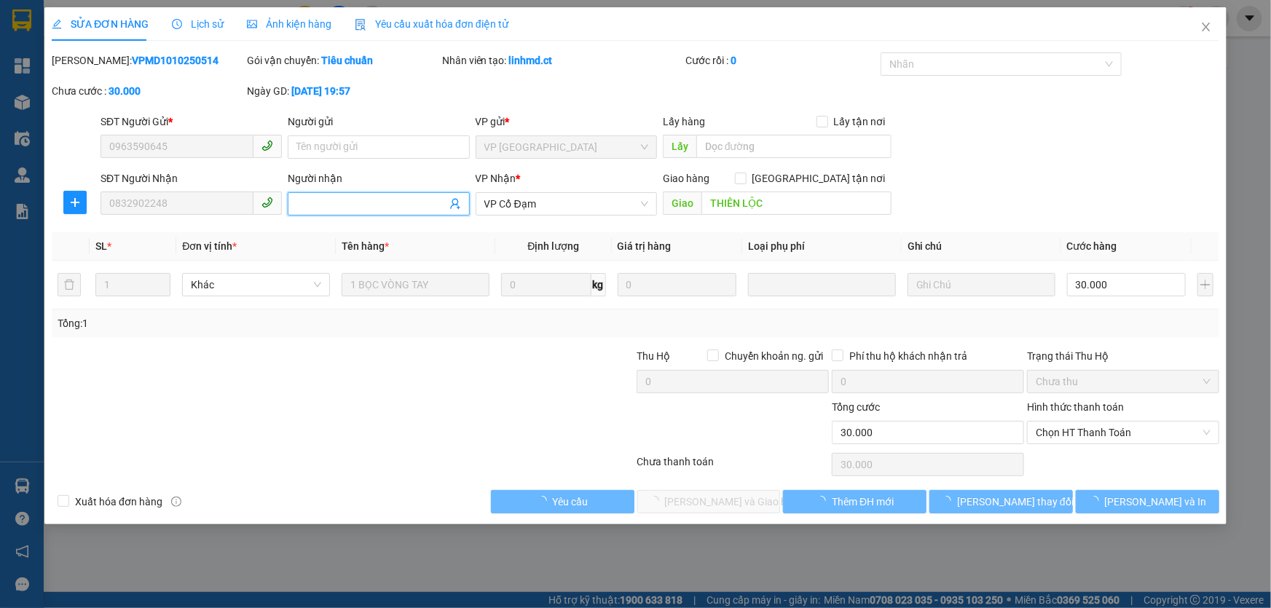
click at [387, 203] on input "Người nhận" at bounding box center [370, 204] width 149 height 16
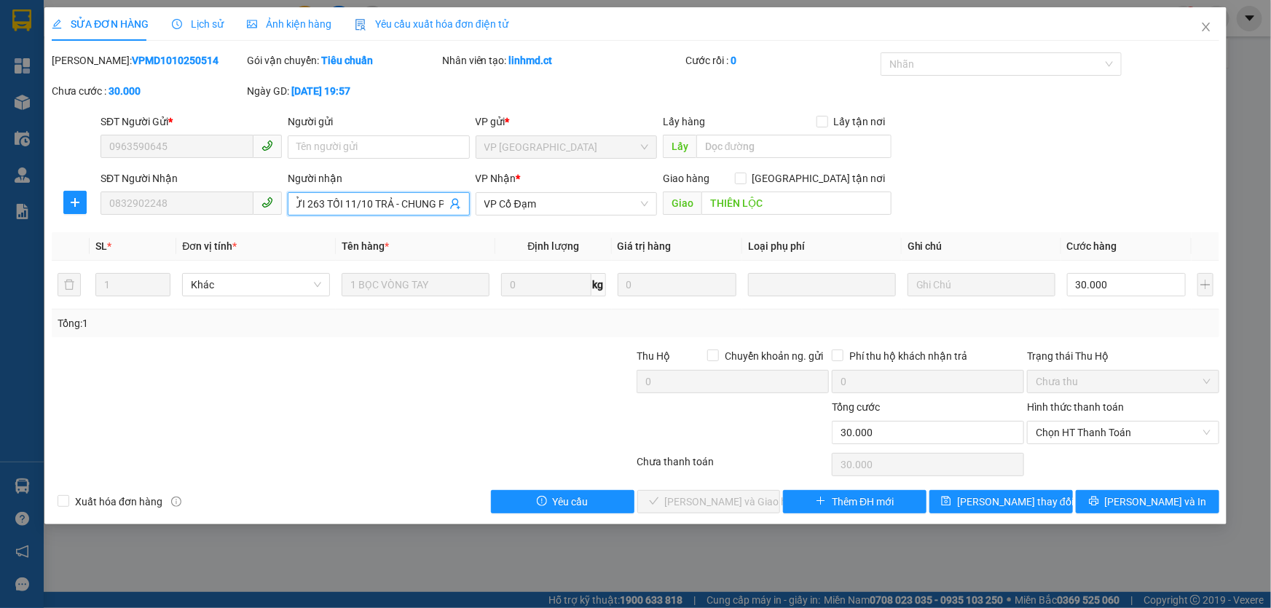
scroll to position [0, 16]
type input "GỬI 263 TỐI 11/10 TRẢ - CHUNG PX"
click at [1000, 502] on span "Lưu thay đổi" at bounding box center [1015, 502] width 117 height 16
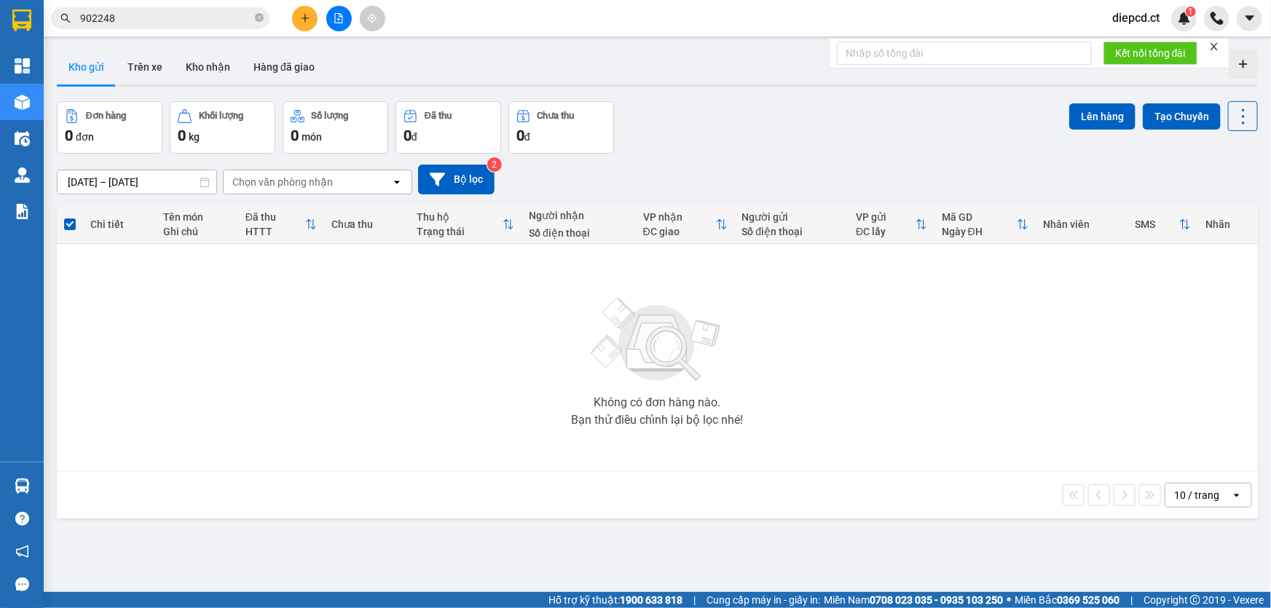
click at [367, 404] on div "Không có đơn hàng nào. Bạn thử điều chỉnh lại bộ lọc nhé!" at bounding box center [657, 357] width 1187 height 219
click at [141, 68] on button "Trên xe" at bounding box center [145, 67] width 58 height 35
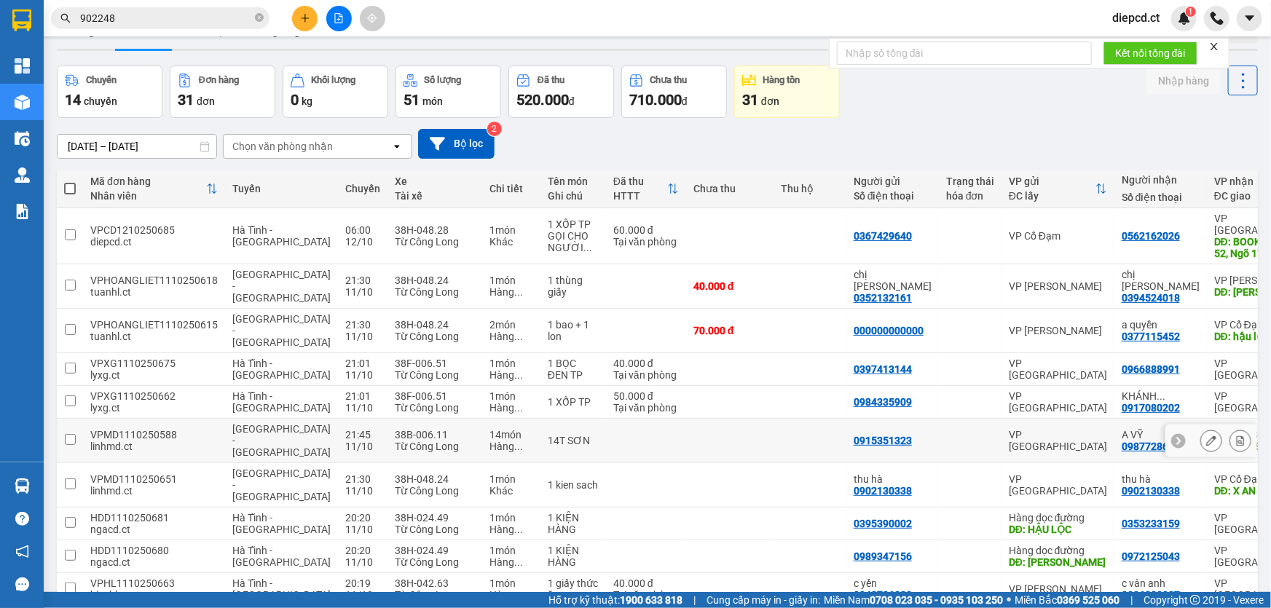
scroll to position [66, 0]
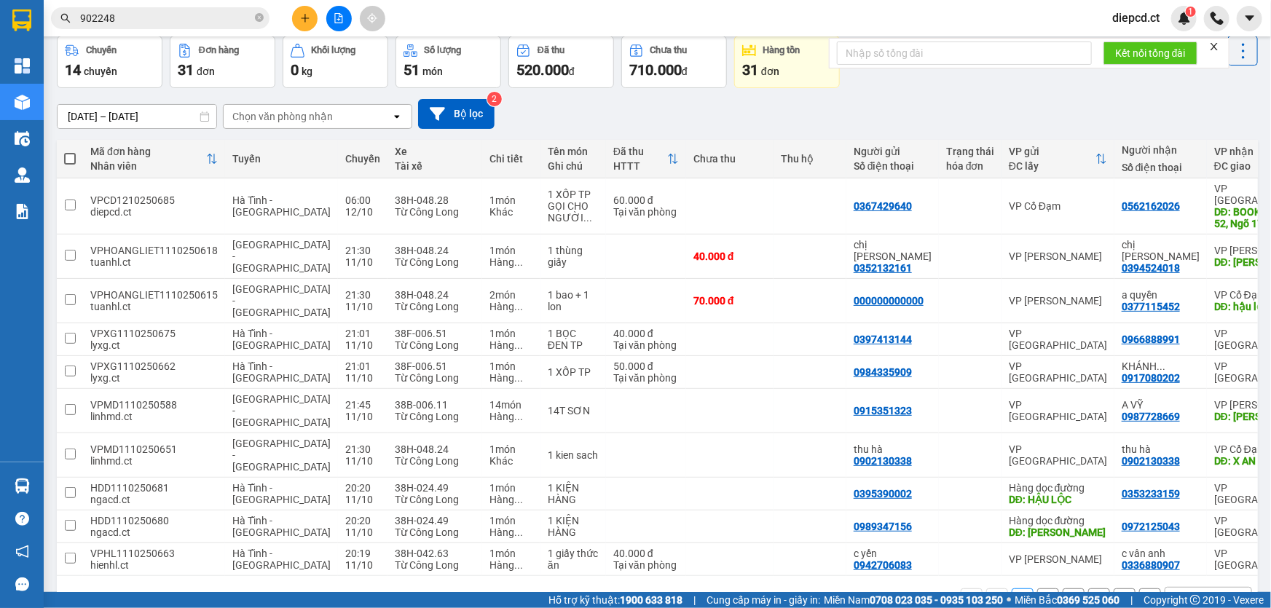
click at [309, 117] on div "Chọn văn phòng nhận" at bounding box center [282, 116] width 101 height 15
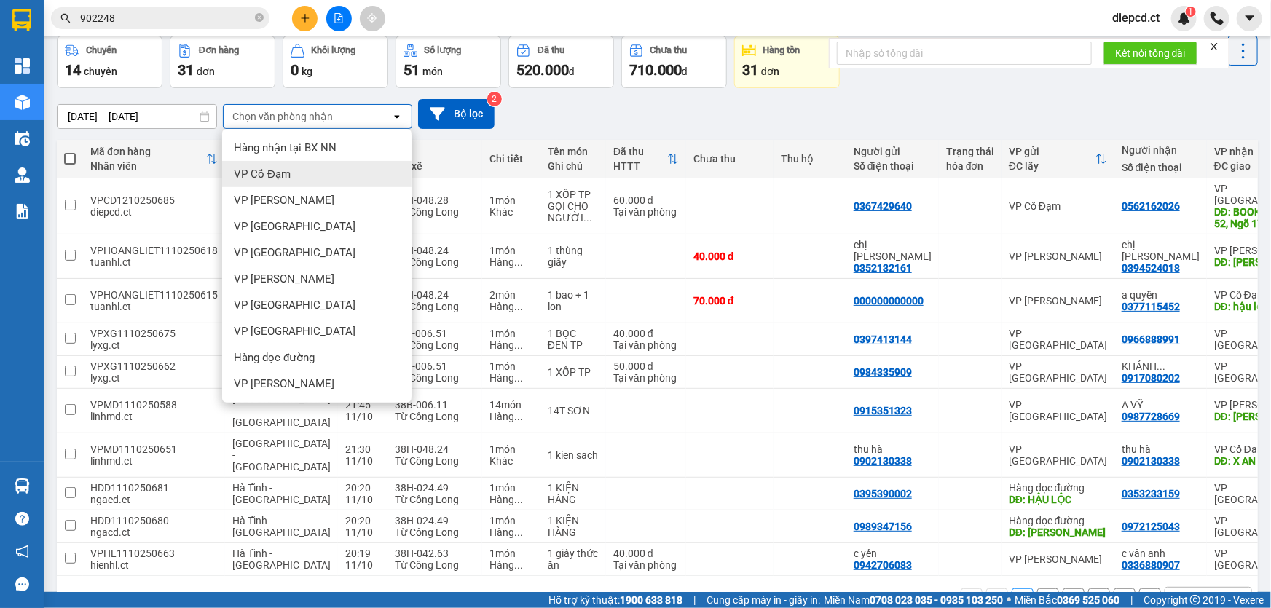
click at [289, 171] on div "VP Cổ Đạm" at bounding box center [316, 174] width 189 height 26
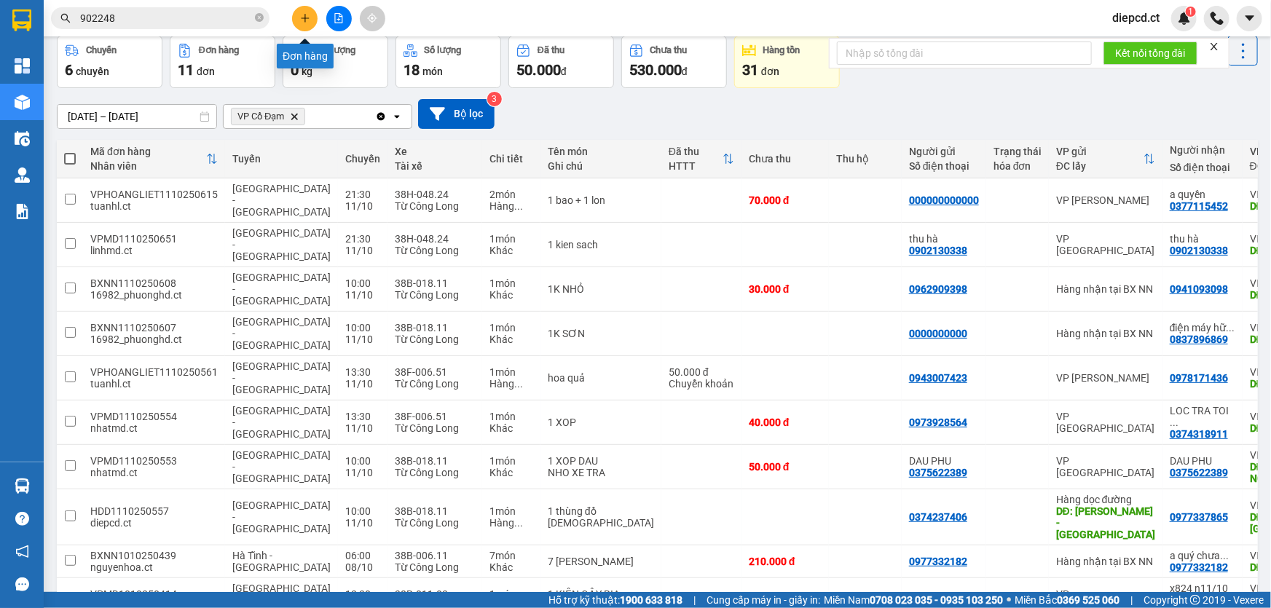
click at [302, 15] on icon "plus" at bounding box center [305, 18] width 10 height 10
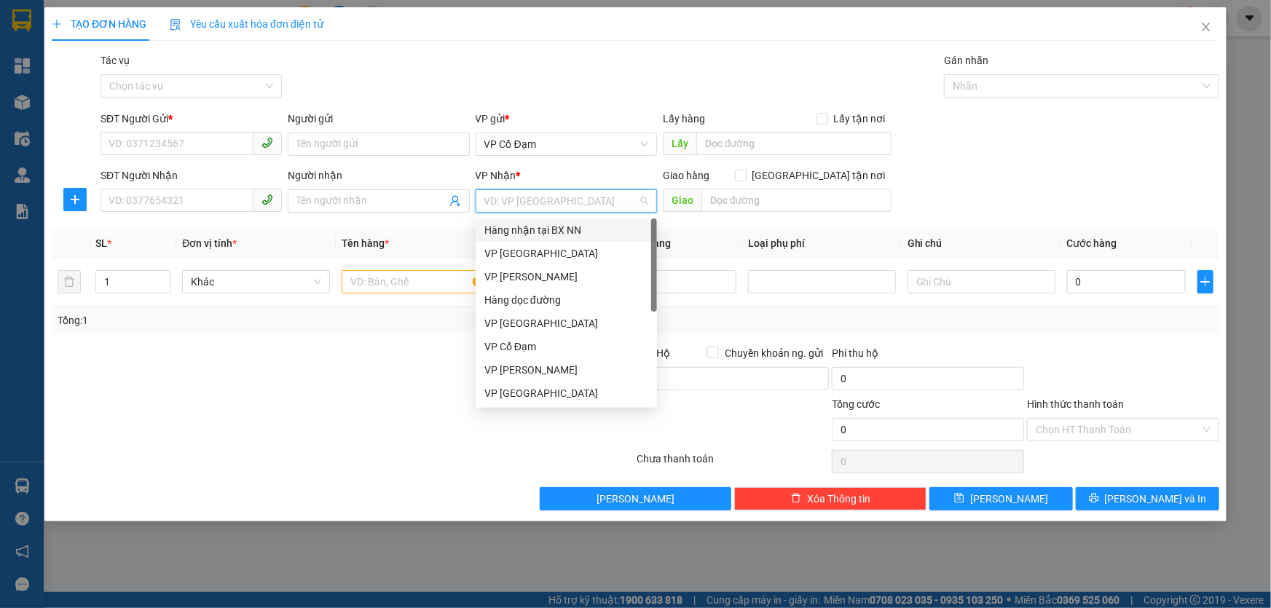
click at [532, 202] on input "search" at bounding box center [561, 201] width 154 height 22
click at [522, 255] on div "VP Mỹ Đình" at bounding box center [566, 253] width 164 height 16
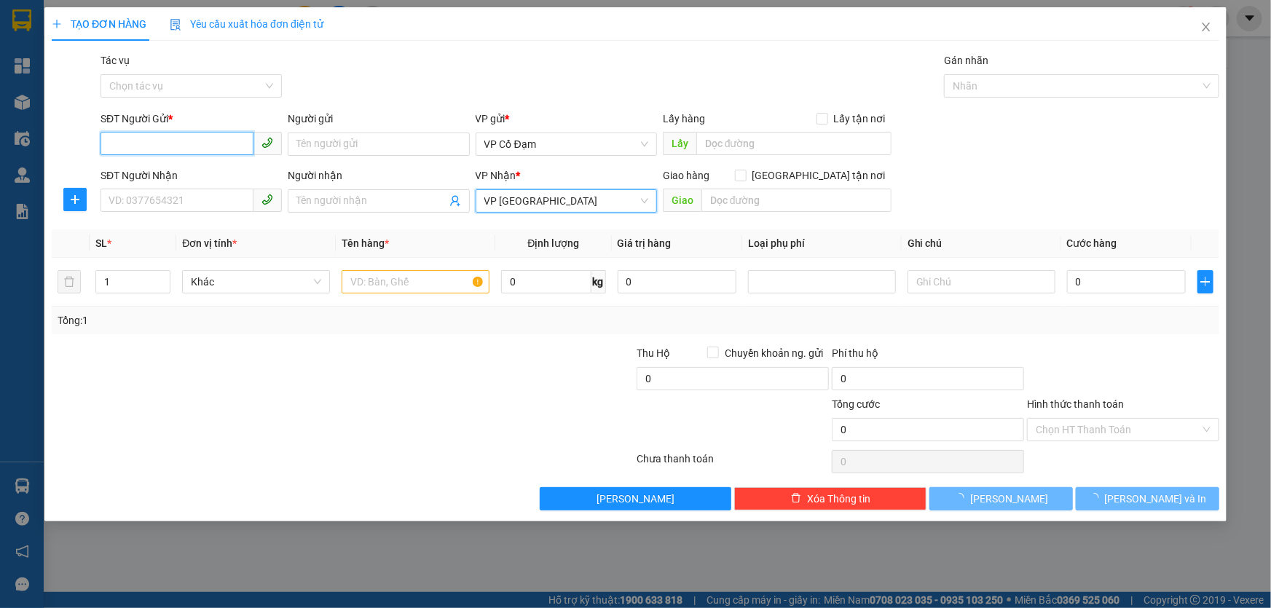
click at [150, 144] on input "SĐT Người Gửi *" at bounding box center [177, 143] width 153 height 23
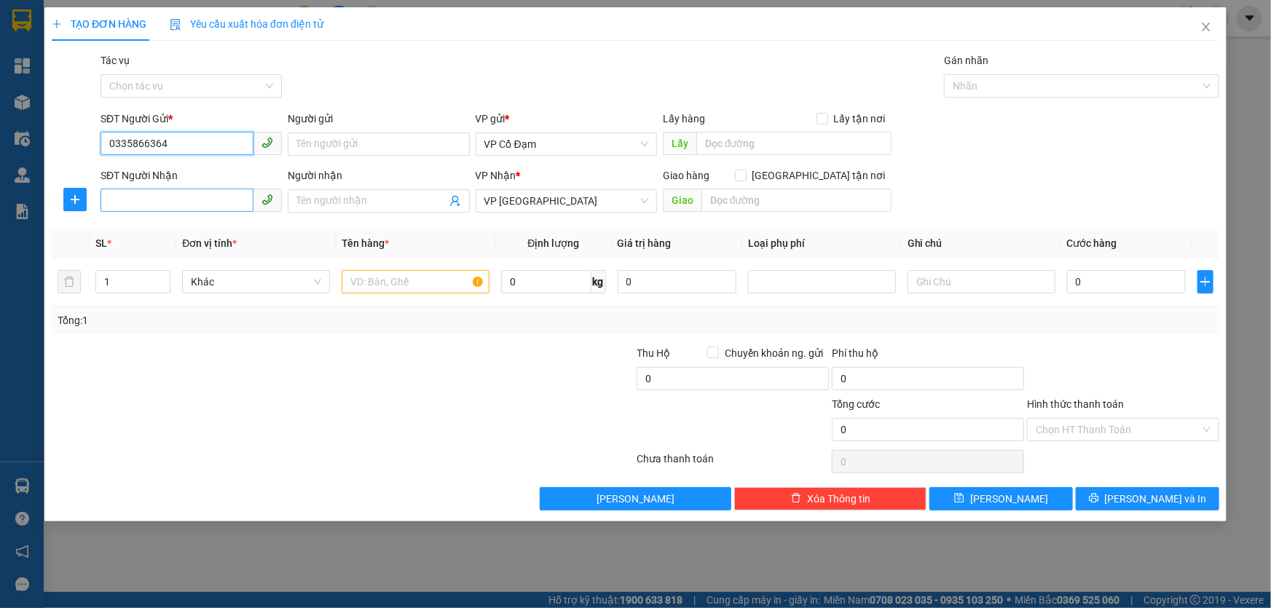
type input "0335866364"
click at [170, 204] on input "SĐT Người Nhận" at bounding box center [177, 200] width 153 height 23
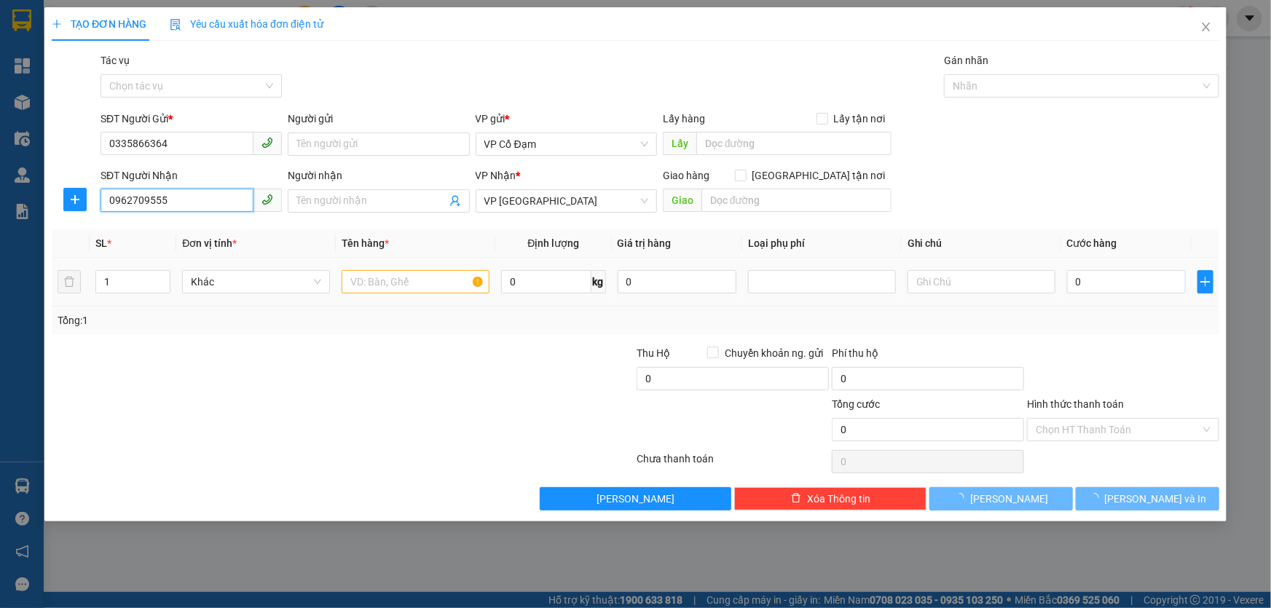
type input "0962709555"
click at [357, 286] on input "text" at bounding box center [416, 281] width 148 height 23
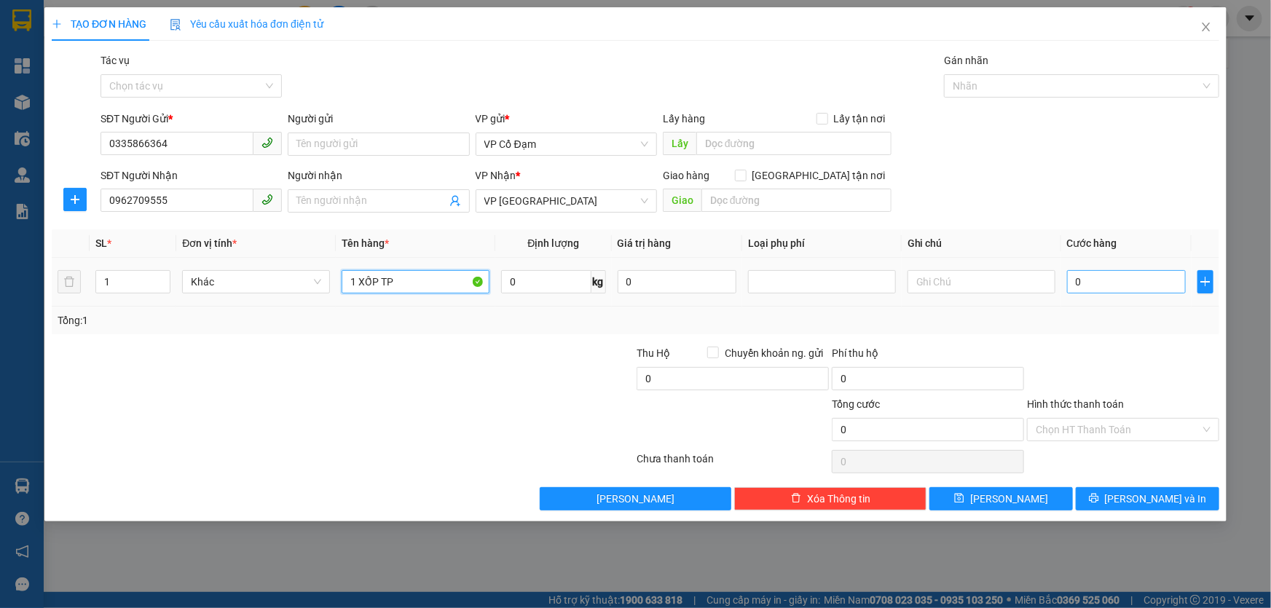
type input "1 XỐP TP"
click at [1118, 278] on input "0" at bounding box center [1126, 281] width 119 height 23
type input "5"
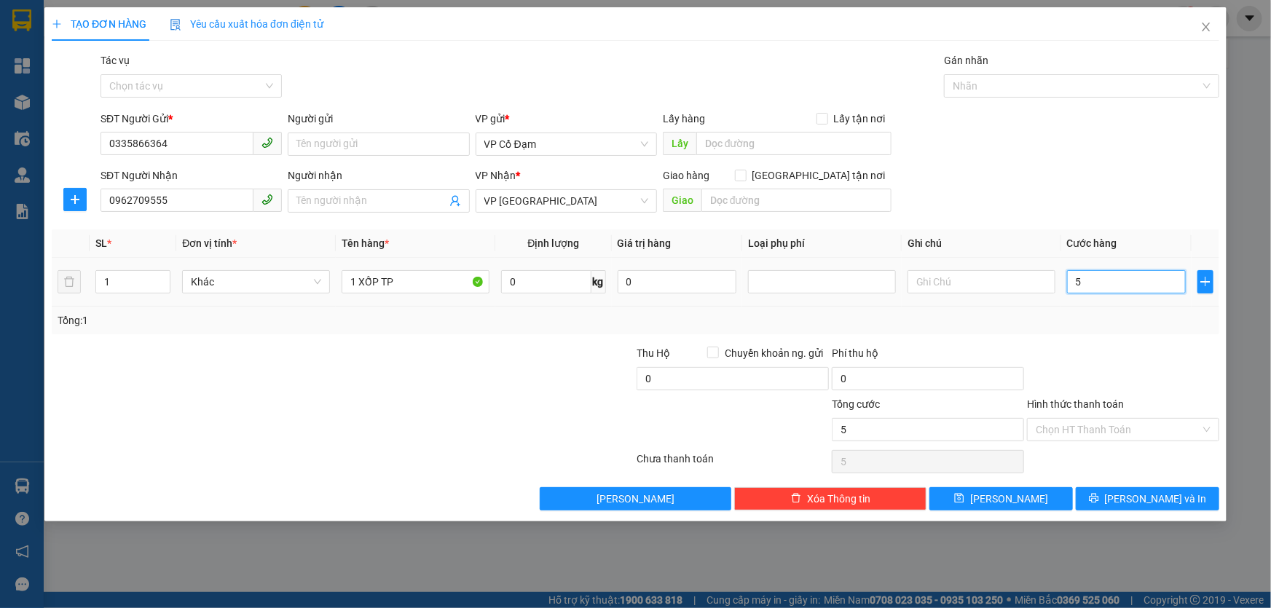
type input "50"
type input "50.000"
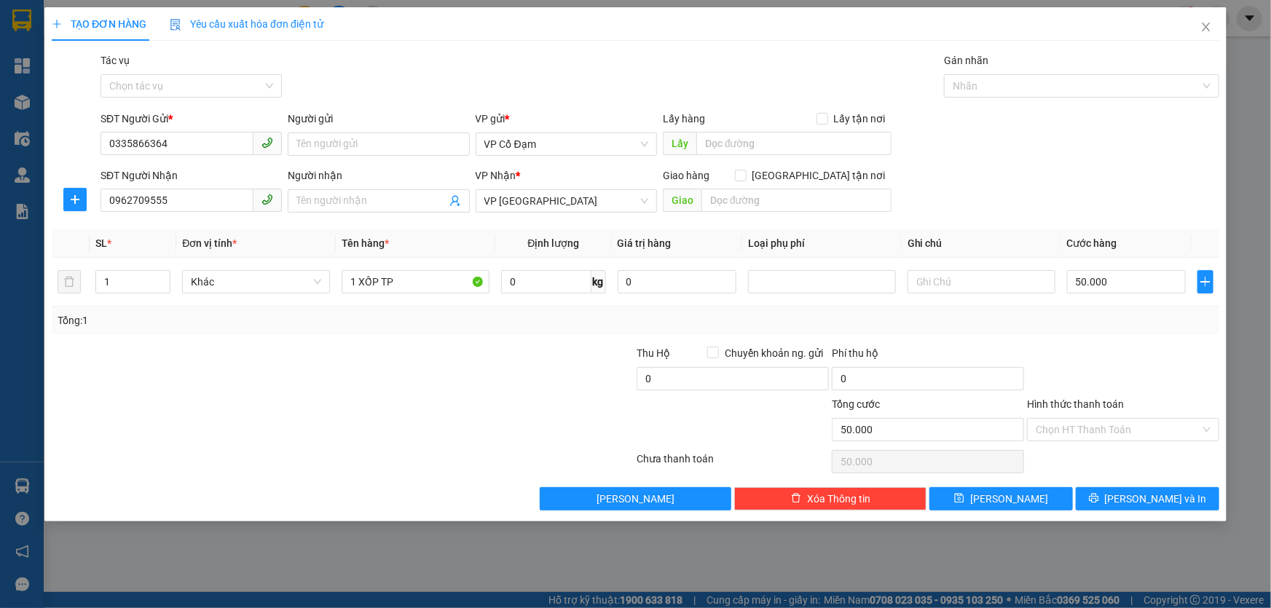
click at [1144, 318] on div "Tổng: 1" at bounding box center [636, 321] width 1156 height 16
click at [1122, 434] on input "Hình thức thanh toán" at bounding box center [1118, 430] width 165 height 22
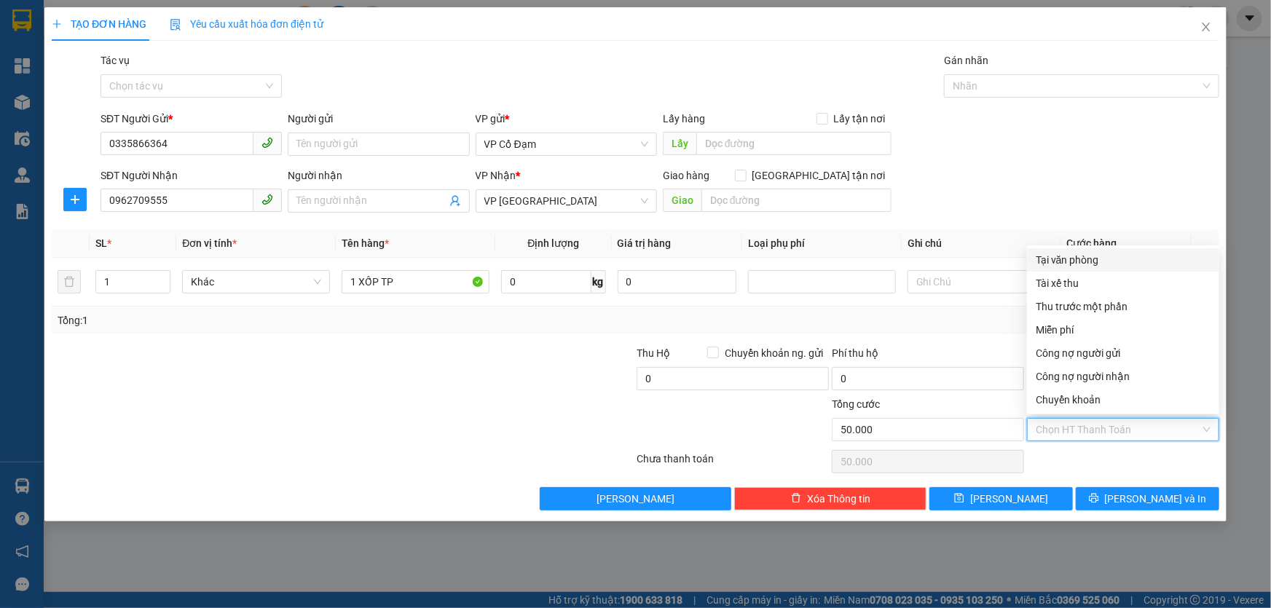
click at [1093, 265] on div "Tại văn phòng" at bounding box center [1123, 260] width 175 height 16
type input "0"
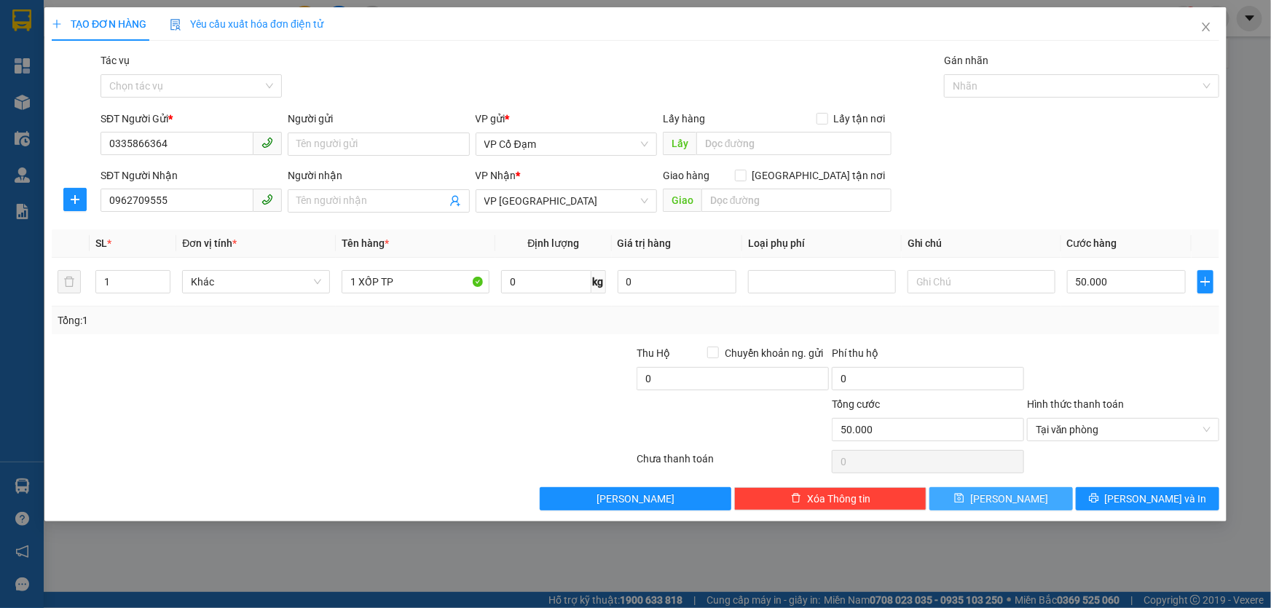
click at [1013, 506] on span "Lưu" at bounding box center [1009, 499] width 78 height 16
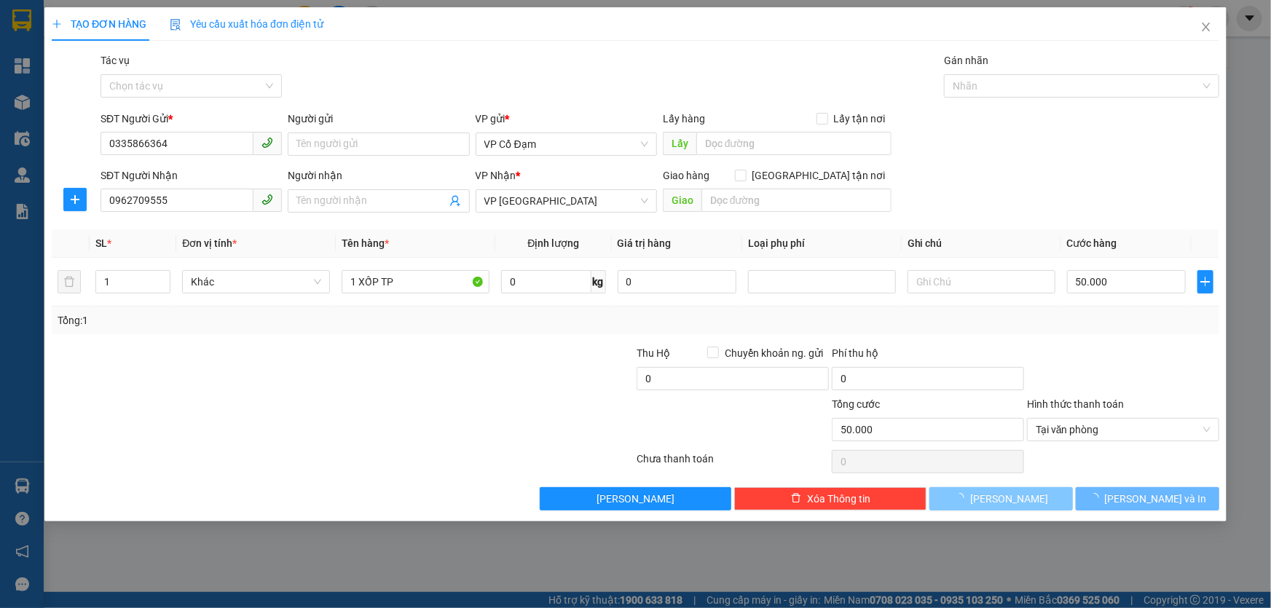
type input "0"
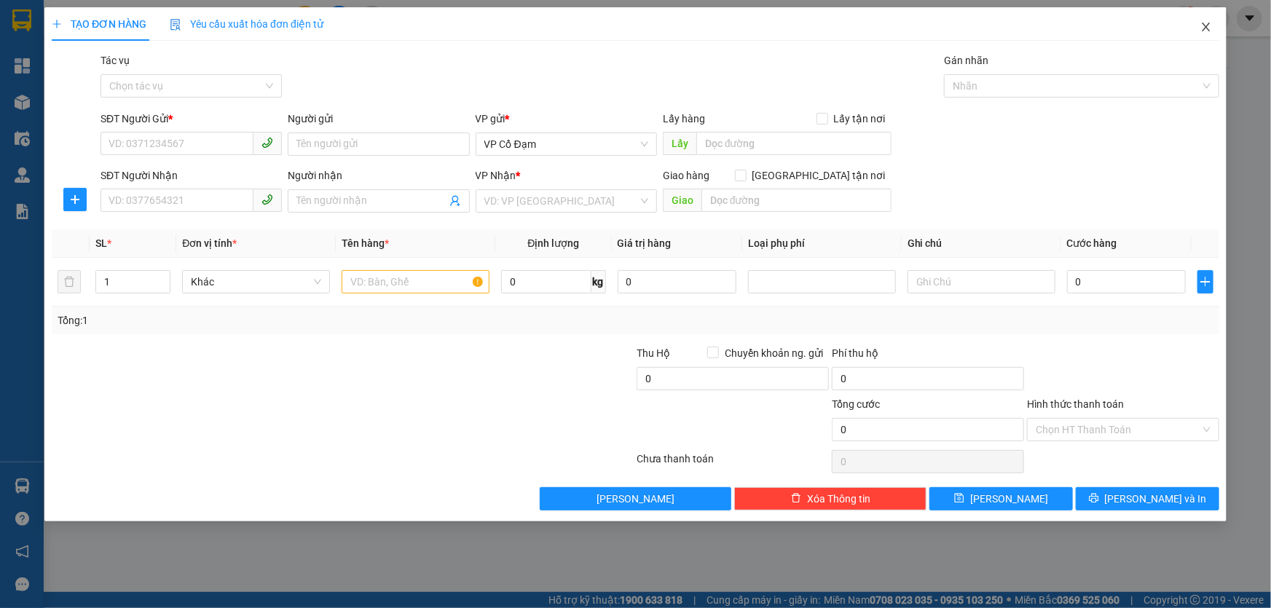
click at [1202, 29] on icon "close" at bounding box center [1206, 27] width 12 height 12
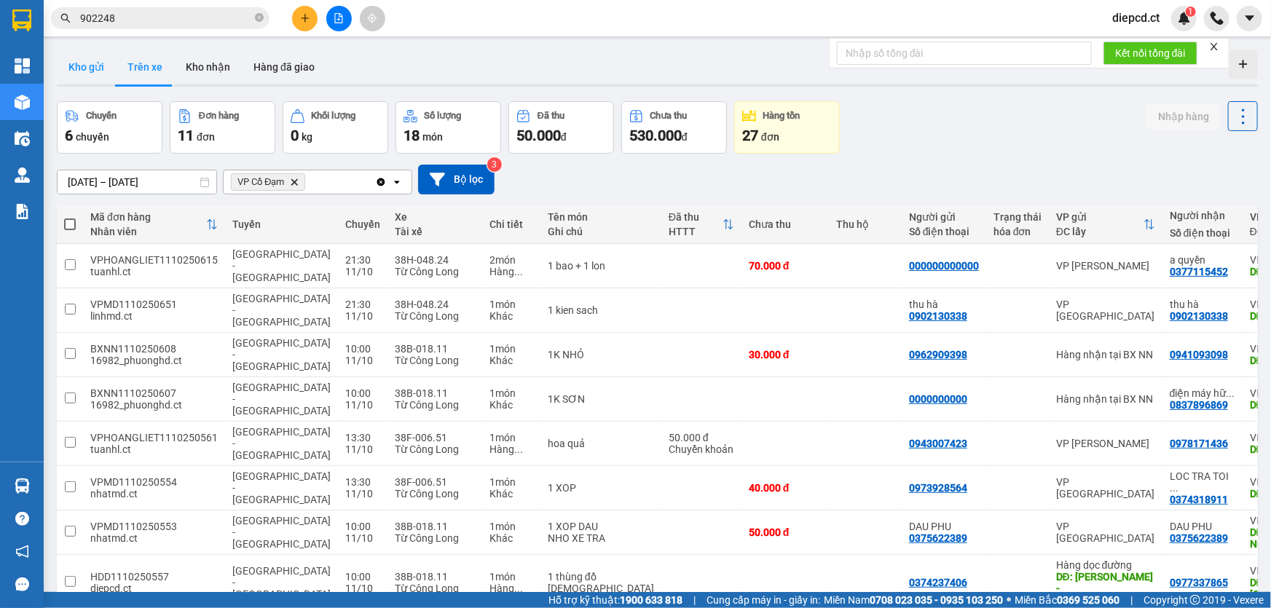
click at [83, 71] on button "Kho gửi" at bounding box center [86, 67] width 59 height 35
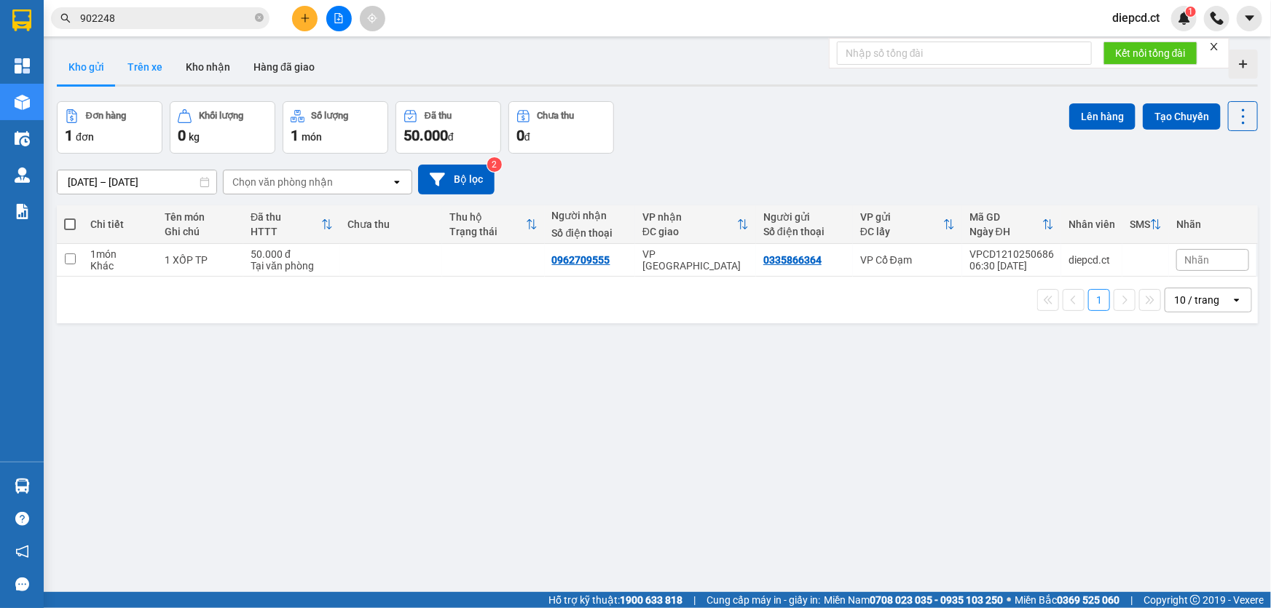
click at [134, 69] on button "Trên xe" at bounding box center [145, 67] width 58 height 35
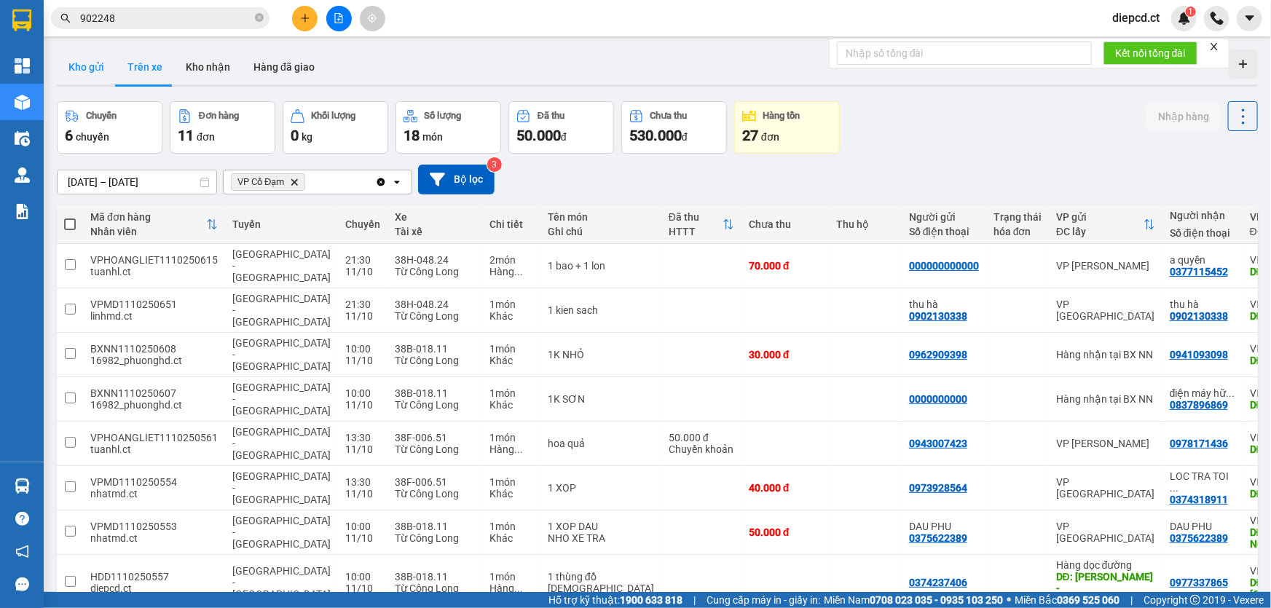
click at [90, 71] on button "Kho gửi" at bounding box center [86, 67] width 59 height 35
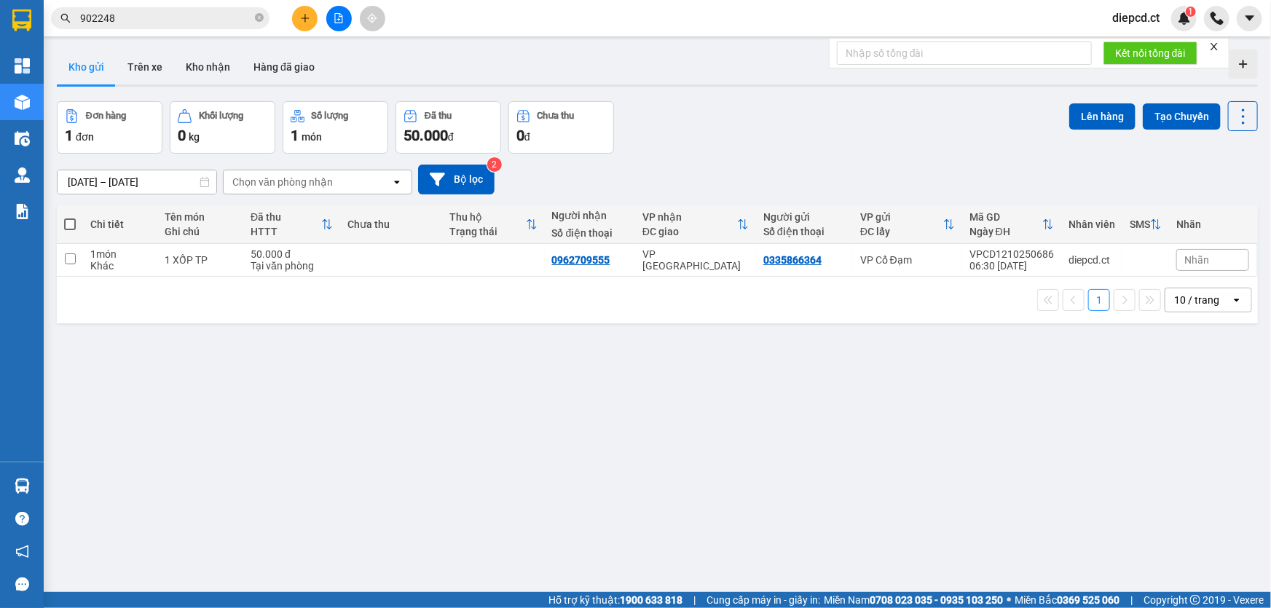
click at [149, 23] on input "902248" at bounding box center [166, 18] width 172 height 16
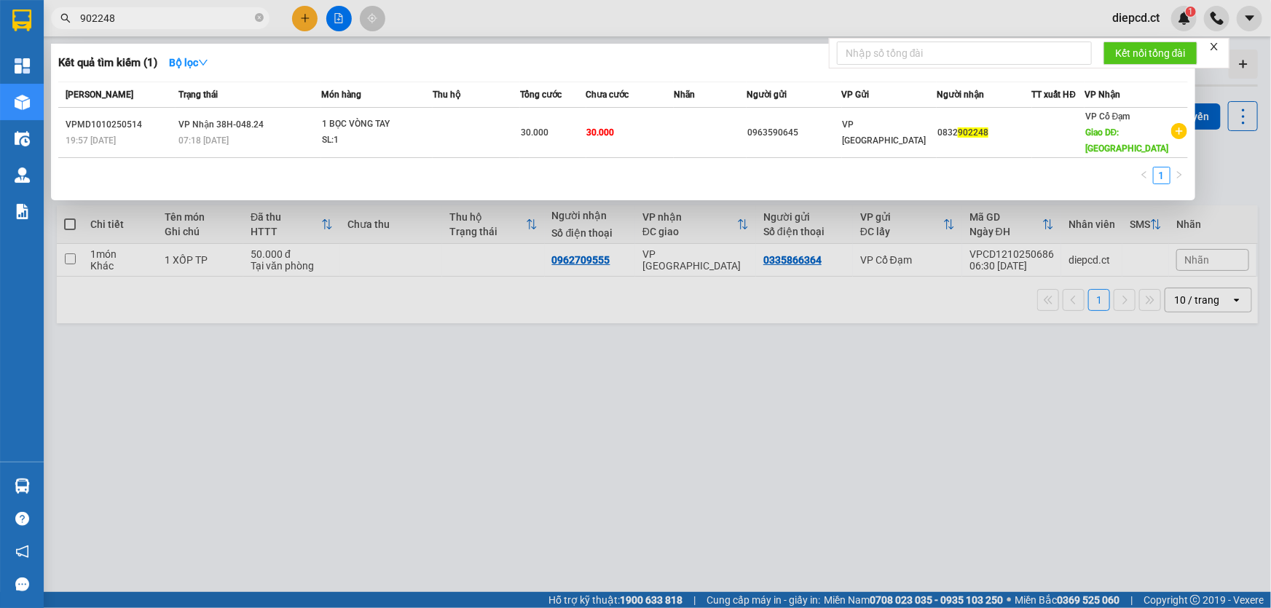
click at [149, 23] on input "902248" at bounding box center [166, 18] width 172 height 16
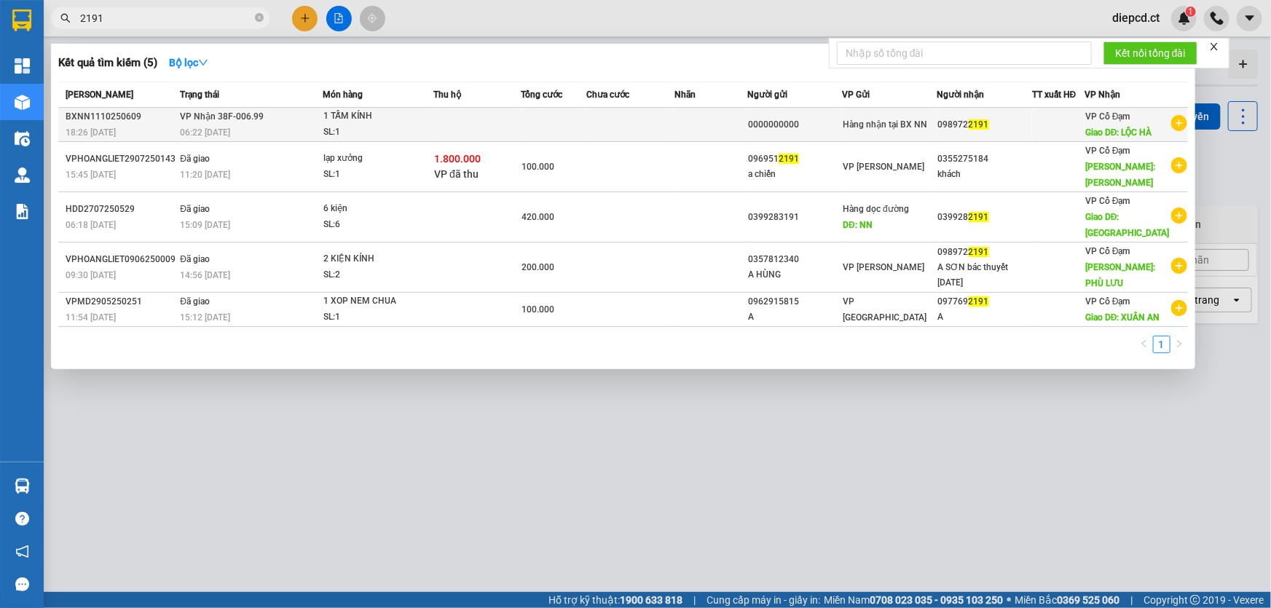
type input "2191"
click at [235, 122] on span "VP Nhận 38F-006.99" at bounding box center [222, 116] width 84 height 12
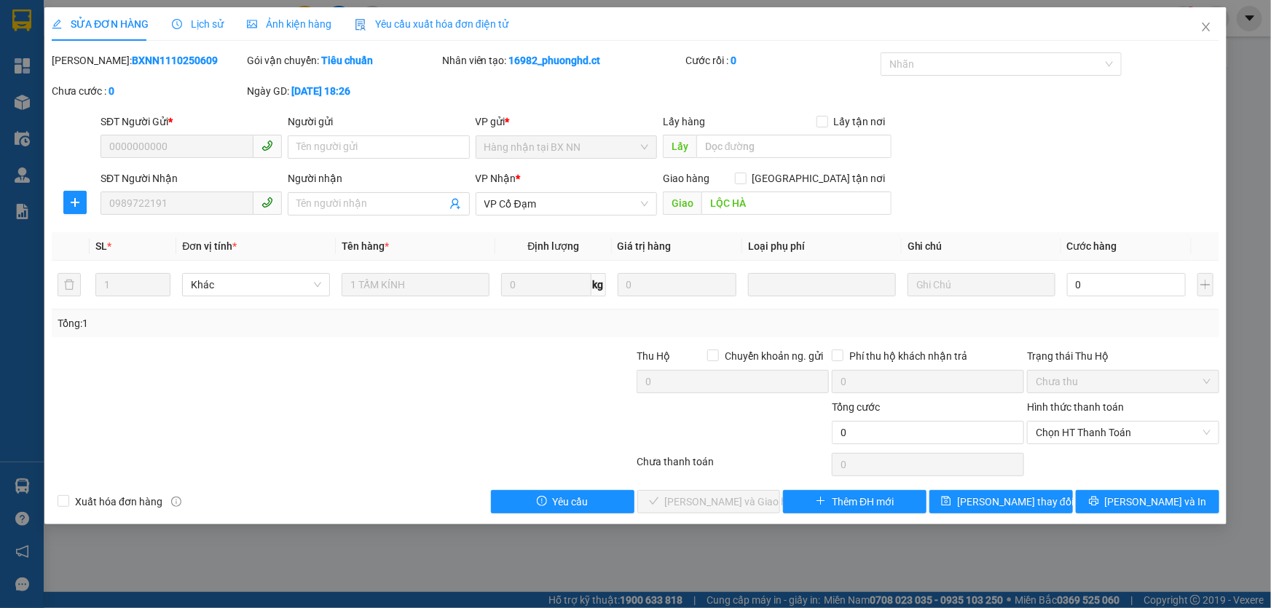
type input "0000000000"
type input "0989722191"
type input "LỘC HÀ"
type input "0"
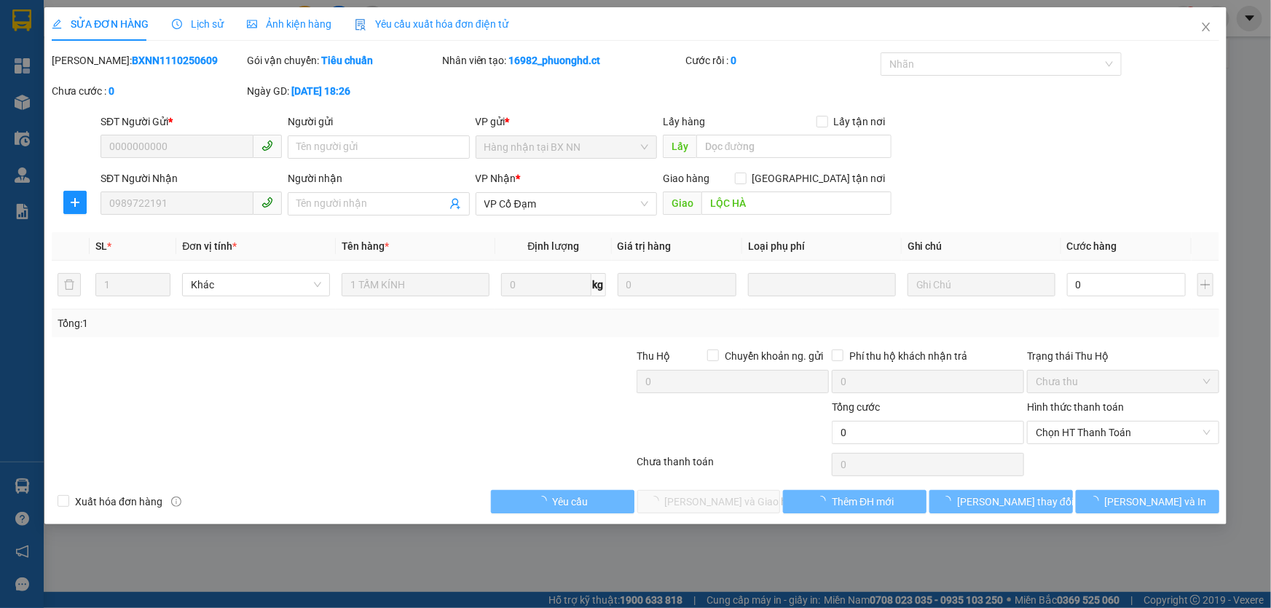
click at [201, 29] on span "Lịch sử" at bounding box center [198, 24] width 52 height 12
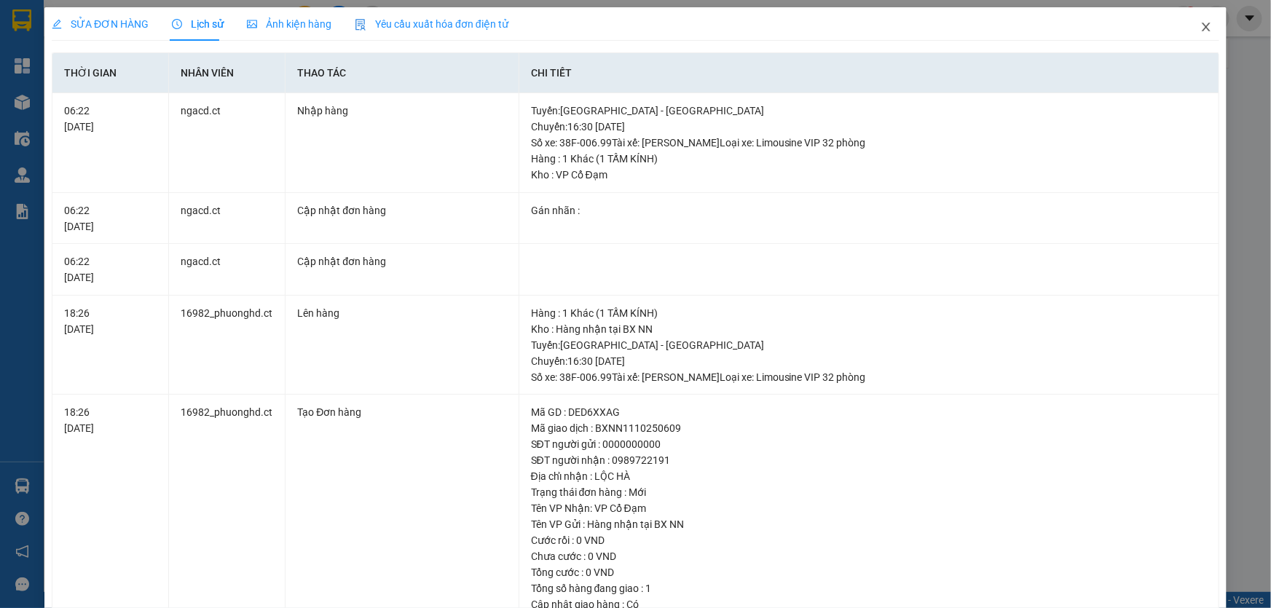
click at [1200, 30] on icon "close" at bounding box center [1206, 27] width 12 height 12
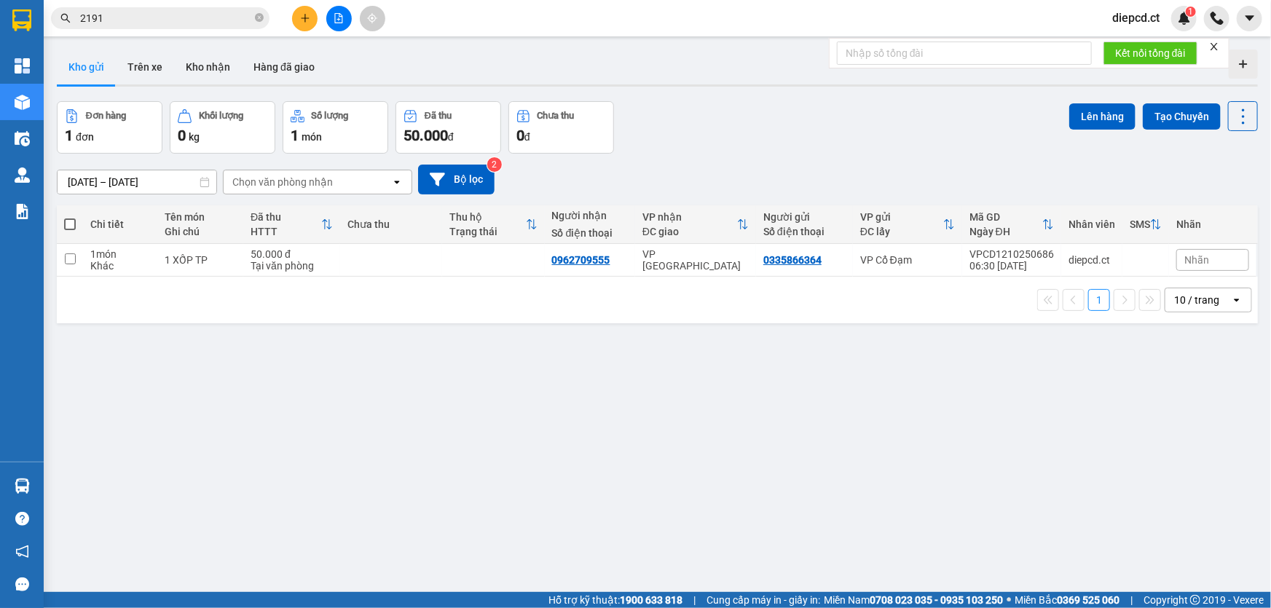
click at [119, 18] on input "2191" at bounding box center [166, 18] width 172 height 16
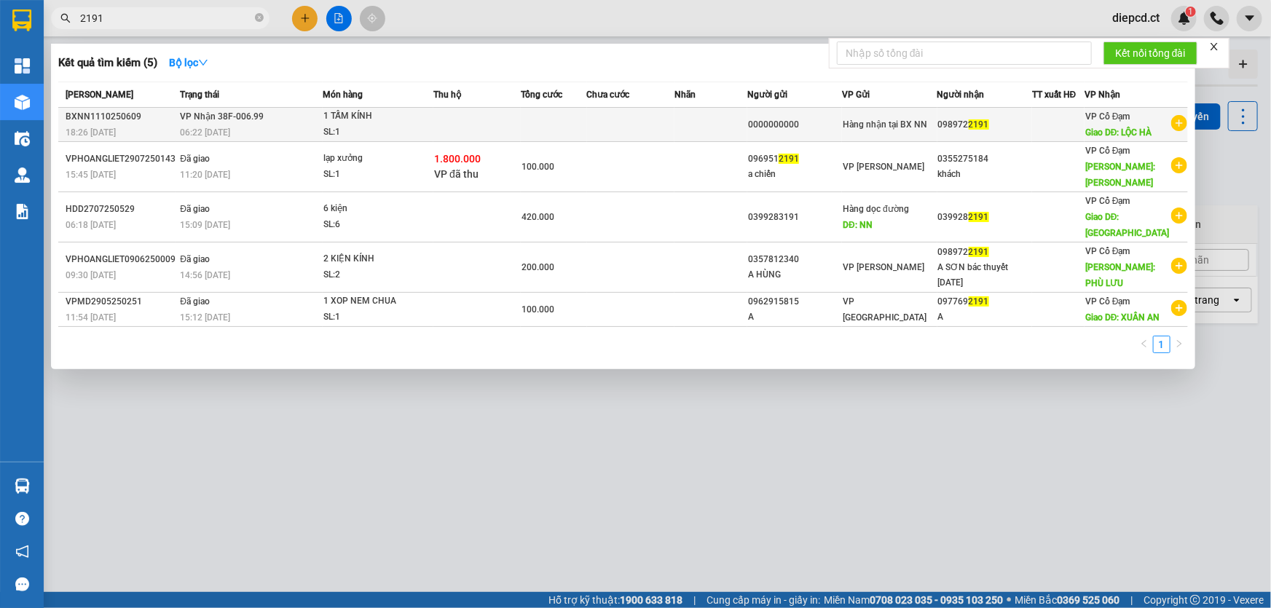
click at [285, 122] on td "VP Nhận 38F-006.99 06:22 - 12/10" at bounding box center [249, 125] width 146 height 34
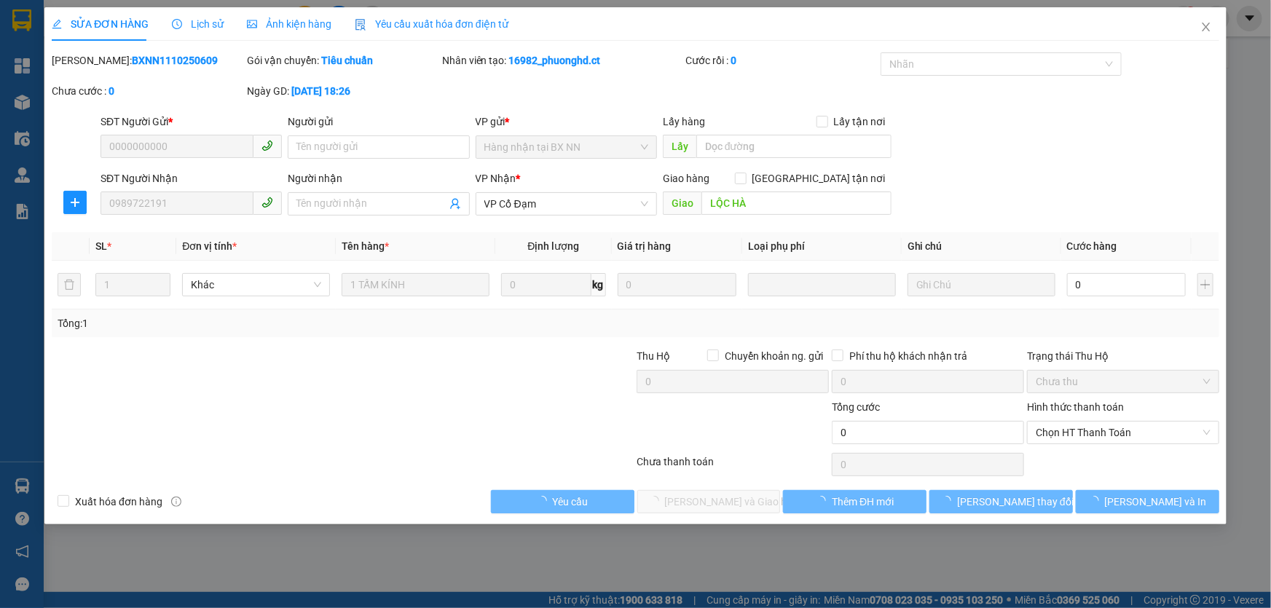
type input "0000000000"
type input "0989722191"
type input "LỘC HÀ"
type input "0"
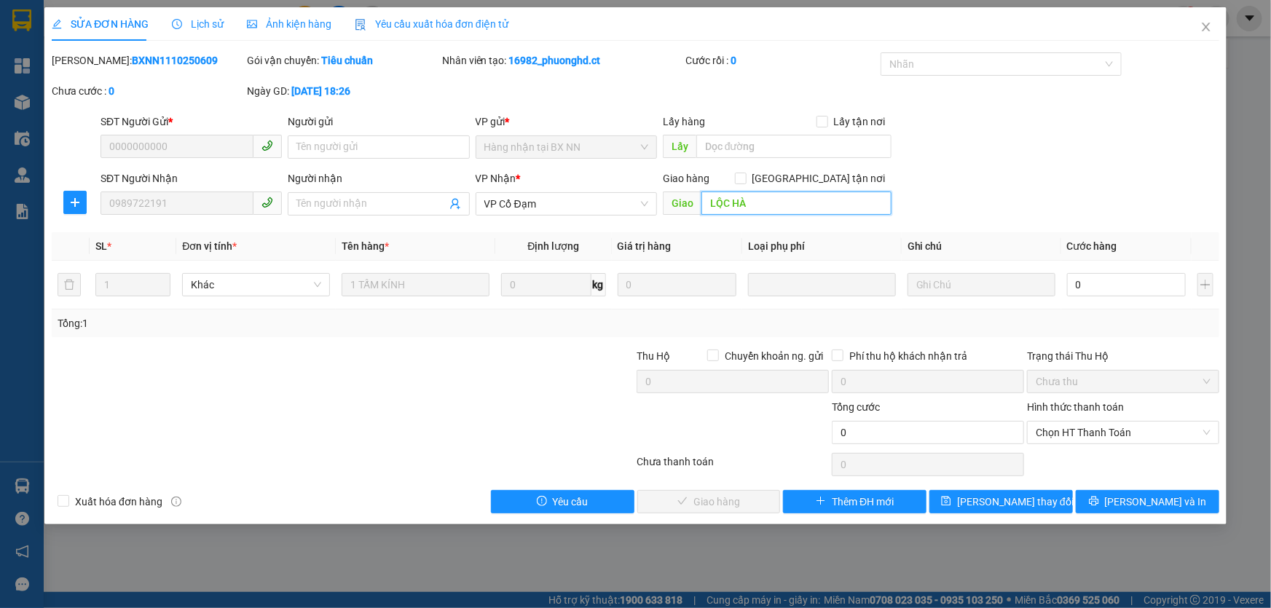
click at [791, 197] on input "LỘC HÀ" at bounding box center [796, 203] width 190 height 23
type input "c"
type input "CẦU TRÙ"
click at [1018, 508] on span "Lưu thay đổi" at bounding box center [1015, 502] width 117 height 16
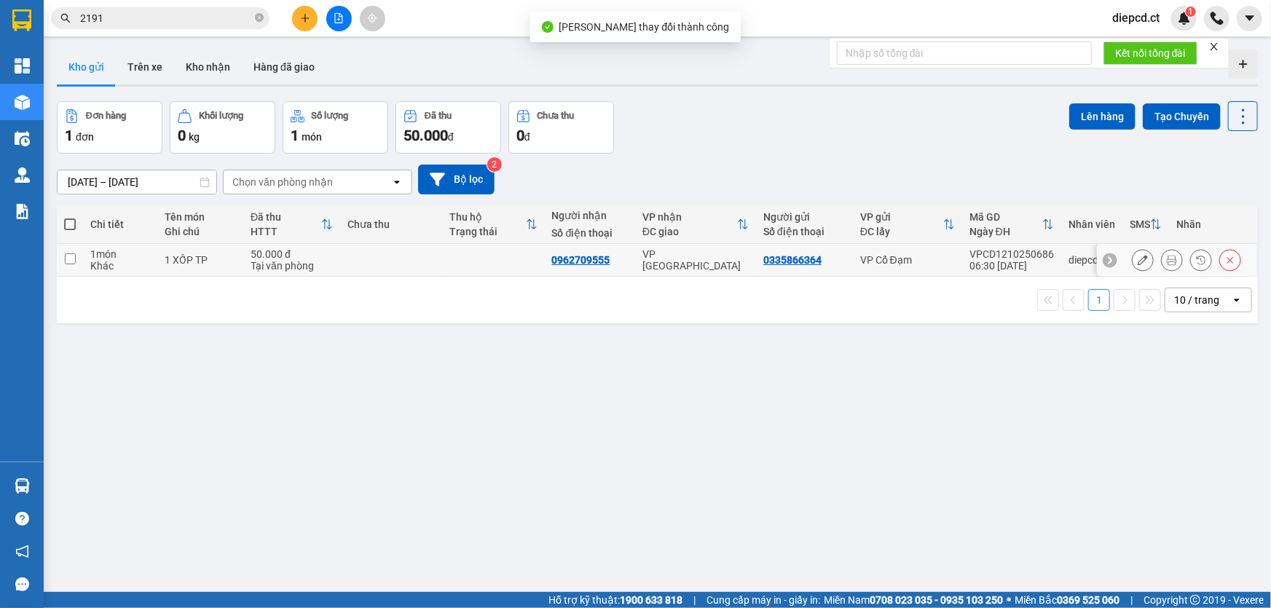
click at [370, 266] on td at bounding box center [391, 260] width 102 height 33
checkbox input "true"
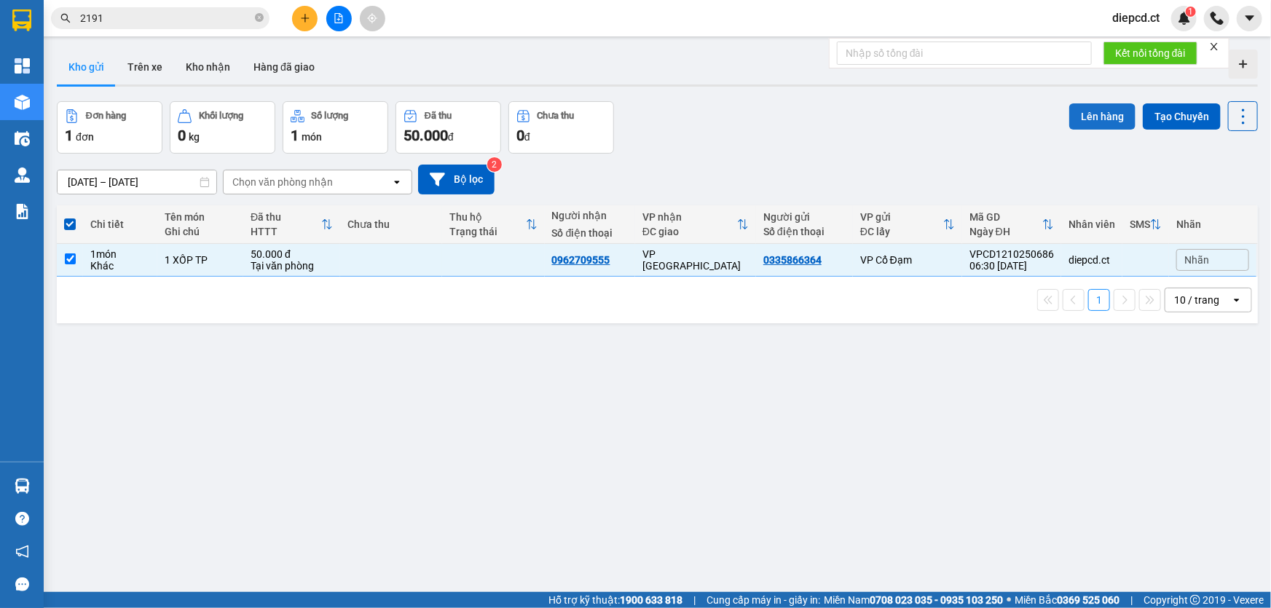
click at [1089, 118] on button "Lên hàng" at bounding box center [1102, 116] width 66 height 26
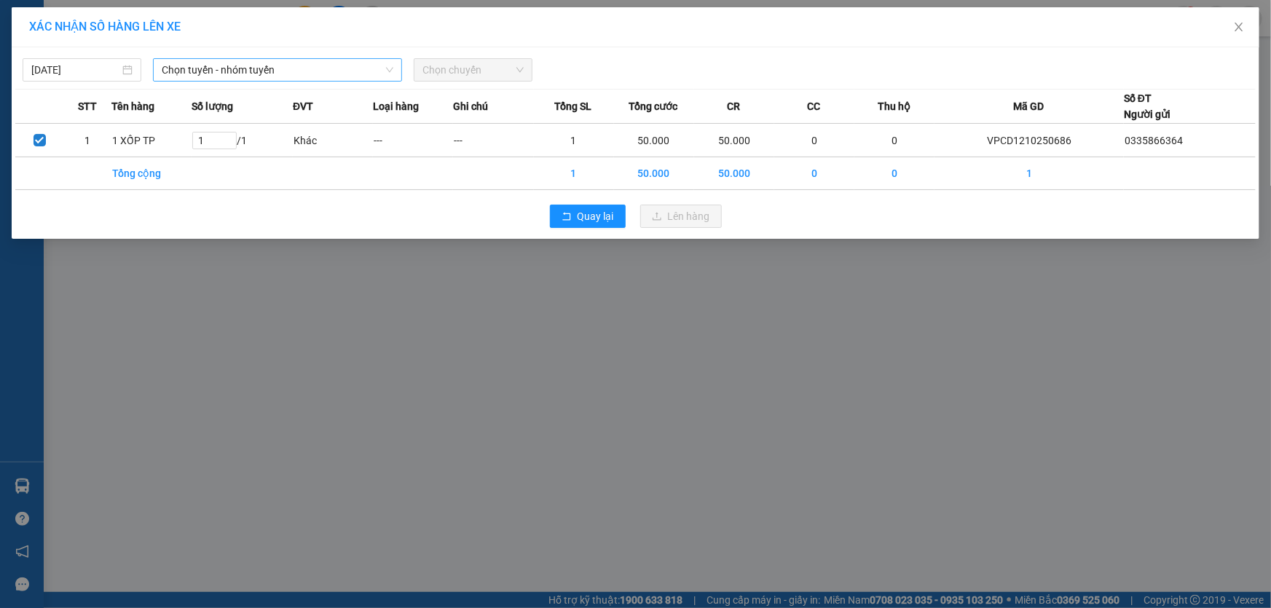
click at [220, 74] on span "Chọn tuyến - nhóm tuyến" at bounding box center [278, 70] width 232 height 22
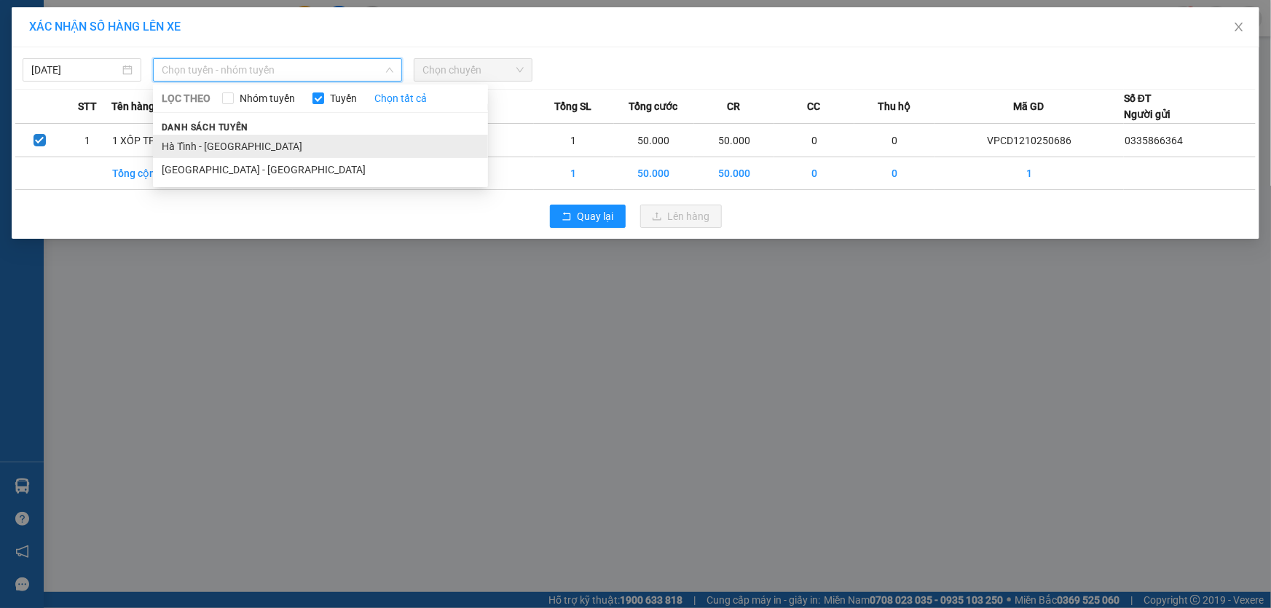
click at [197, 143] on li "Hà Tĩnh - Hà Nội" at bounding box center [320, 146] width 335 height 23
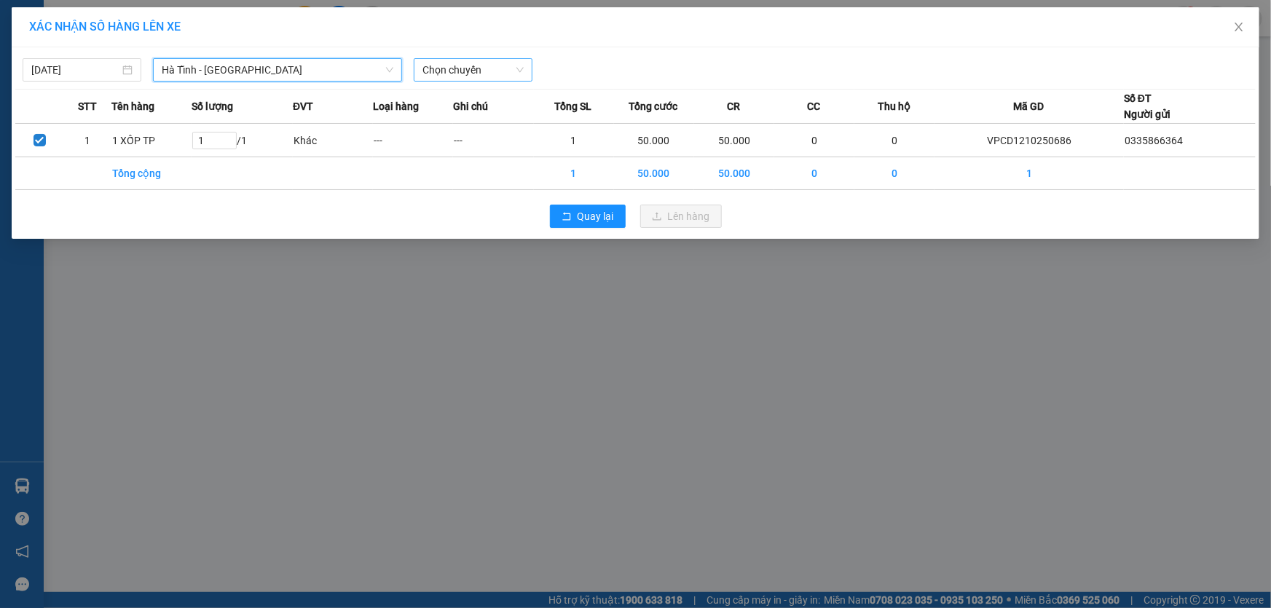
click at [477, 73] on span "Chọn chuyến" at bounding box center [472, 70] width 101 height 22
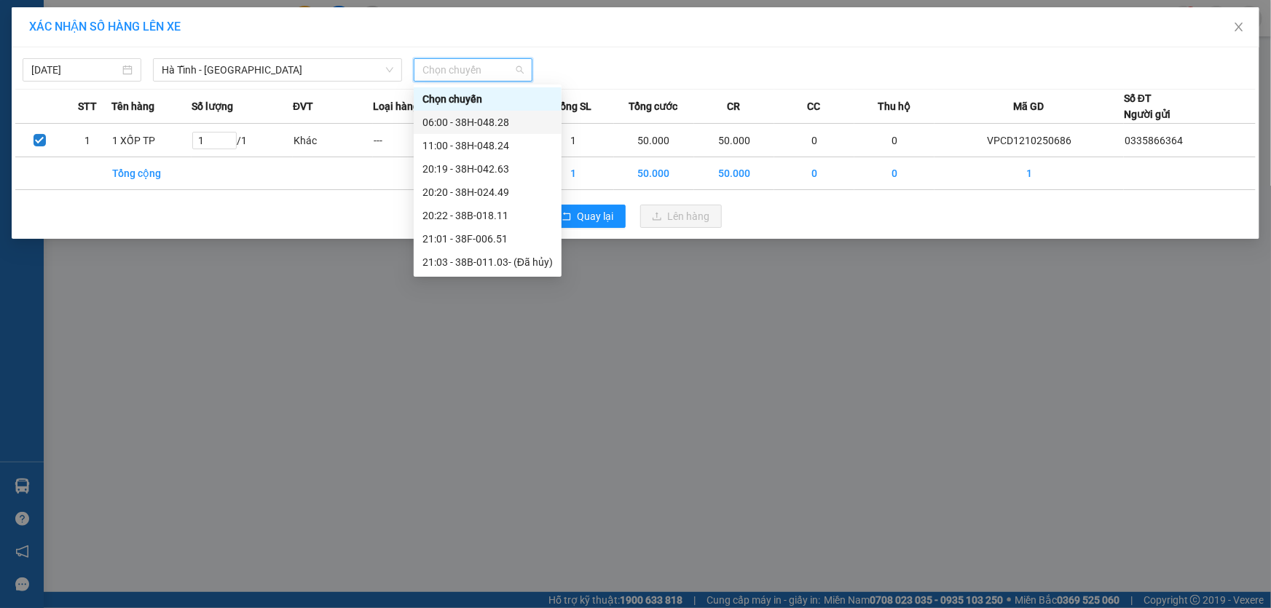
click at [459, 122] on div "06:00 - 38H-048.28" at bounding box center [487, 122] width 130 height 16
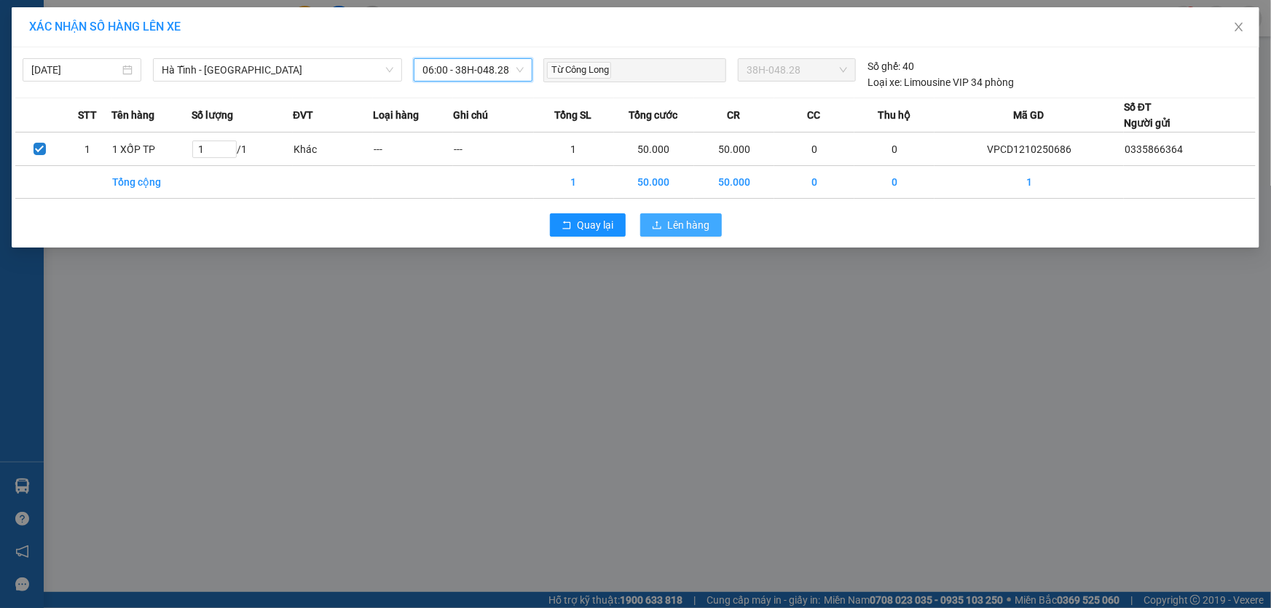
click at [706, 229] on span "Lên hàng" at bounding box center [689, 225] width 42 height 16
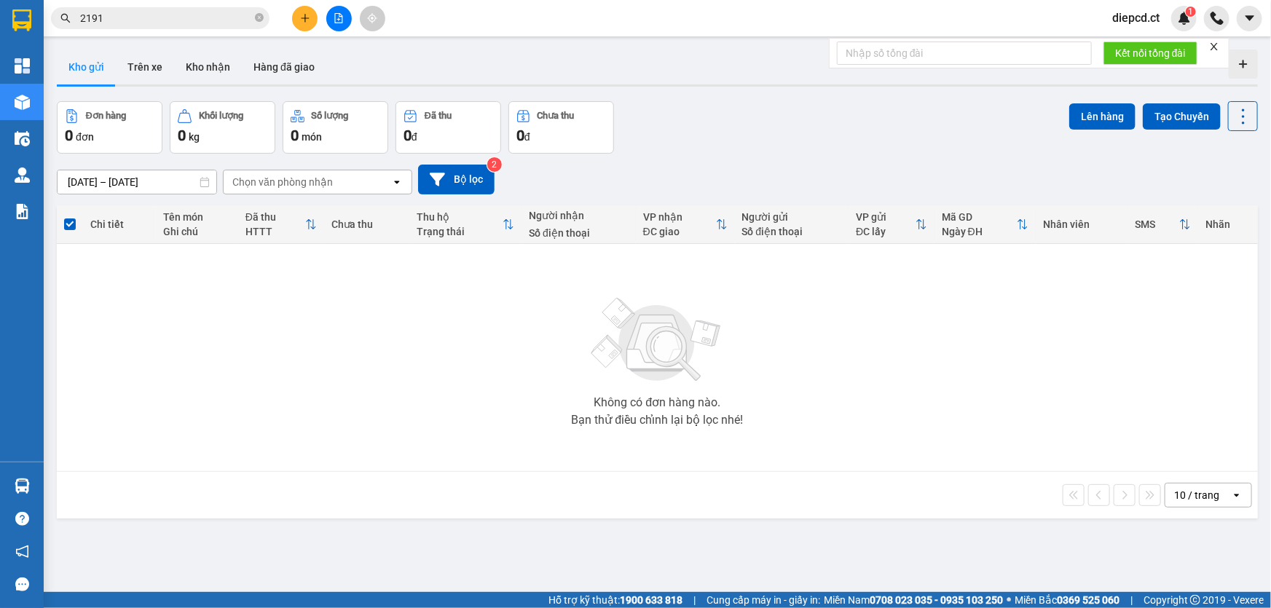
click at [140, 326] on div "Không có đơn hàng nào. Bạn thử điều chỉnh lại bộ lọc nhé!" at bounding box center [657, 357] width 1187 height 219
click at [66, 226] on span at bounding box center [70, 225] width 12 height 12
click at [70, 217] on input "checkbox" at bounding box center [70, 217] width 0 height 0
